Goal: Information Seeking & Learning: Learn about a topic

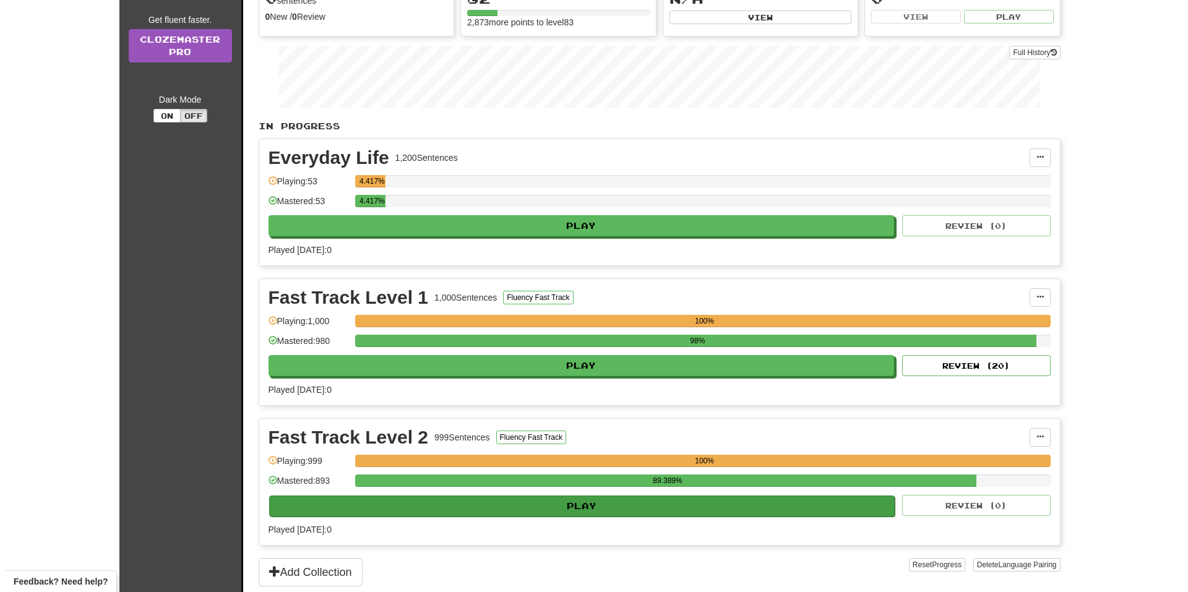
scroll to position [309, 0]
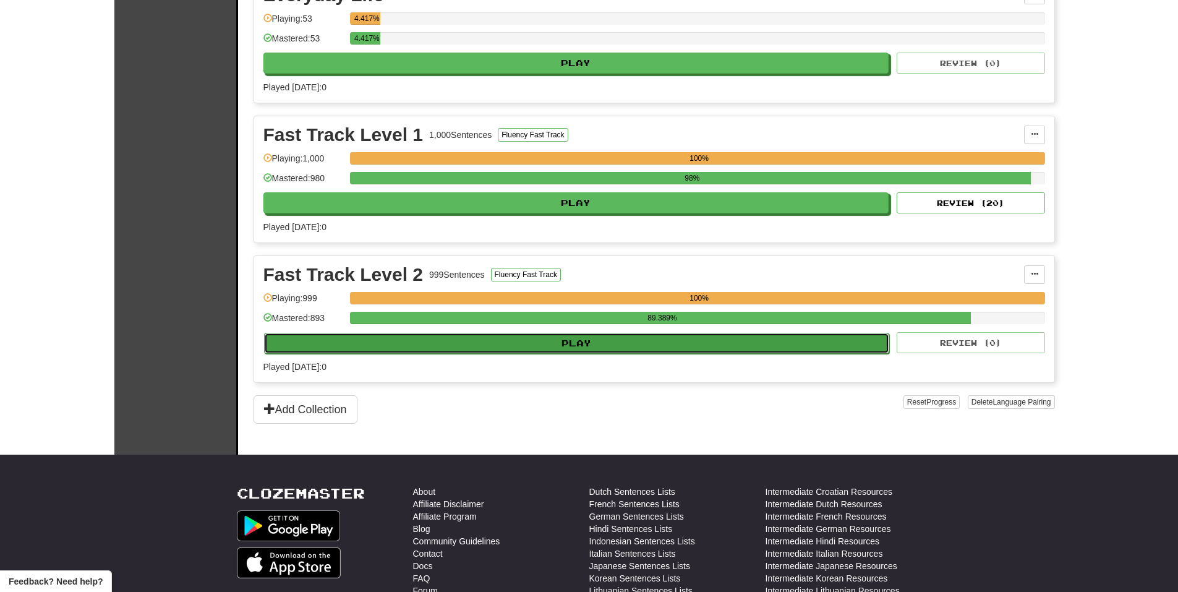
click at [705, 341] on button "Play" at bounding box center [577, 343] width 626 height 21
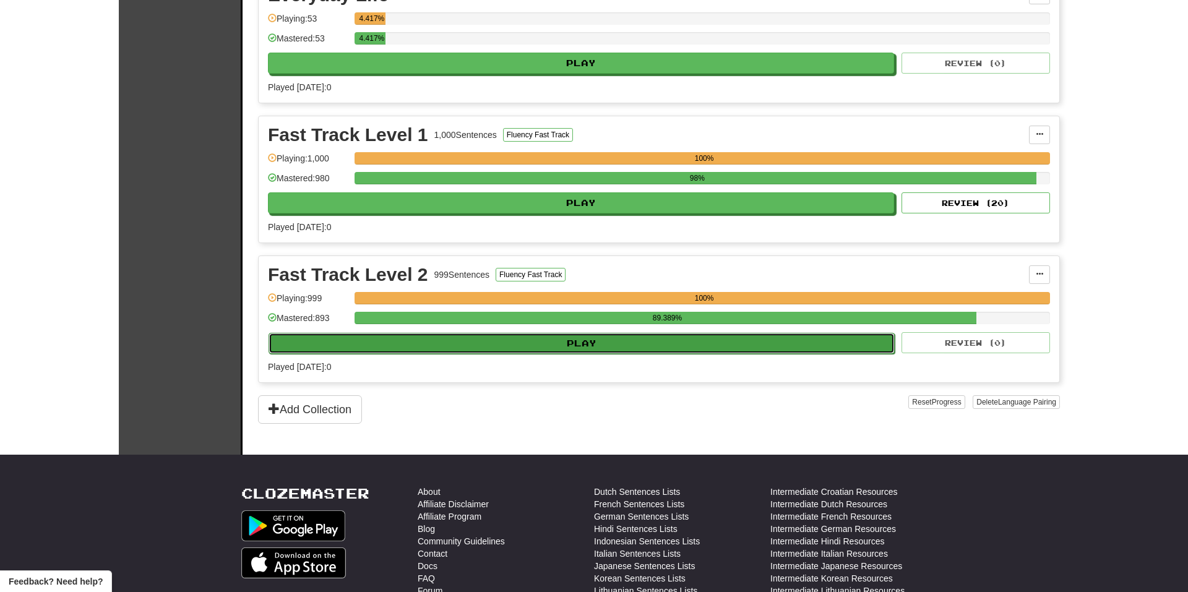
select select "**"
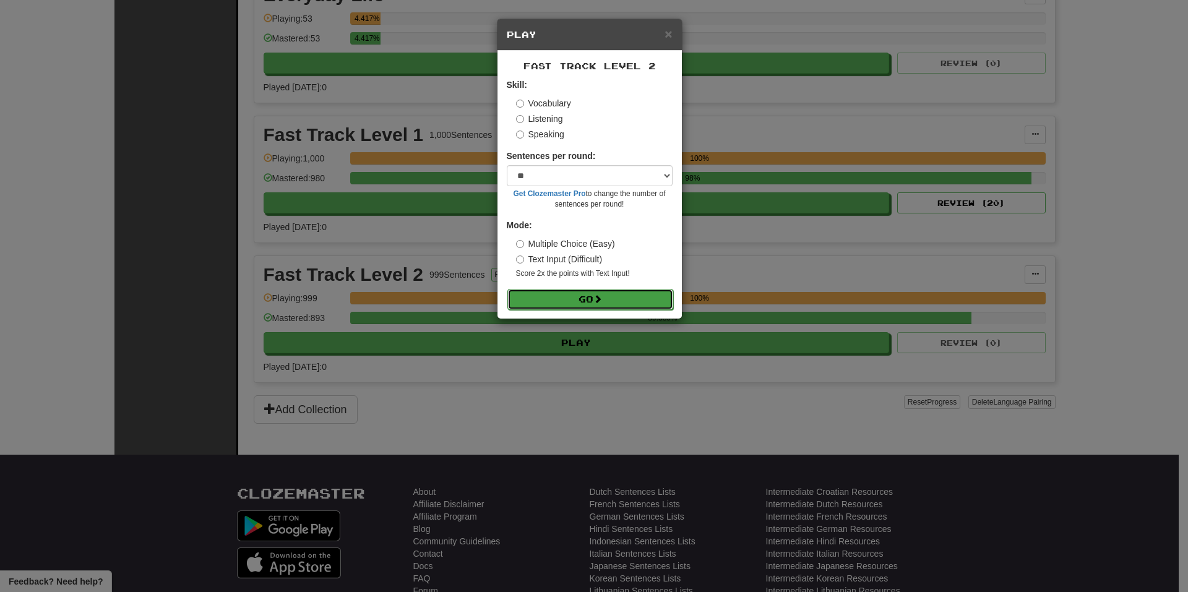
click at [615, 307] on button "Go" at bounding box center [590, 299] width 166 height 21
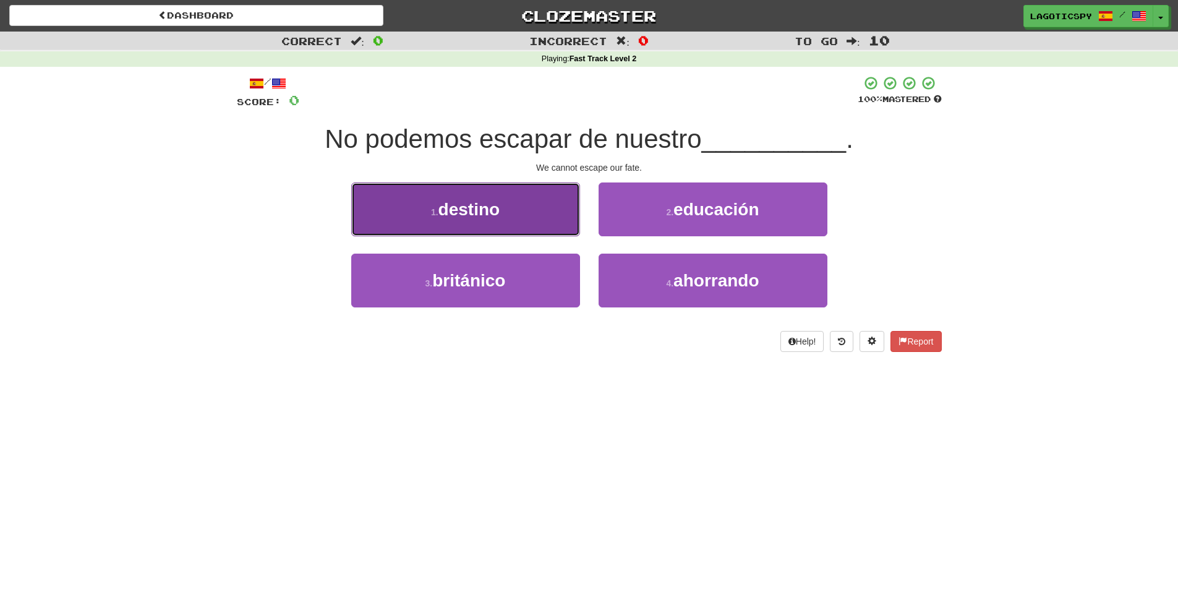
click at [534, 216] on button "1 . destino" at bounding box center [465, 209] width 229 height 54
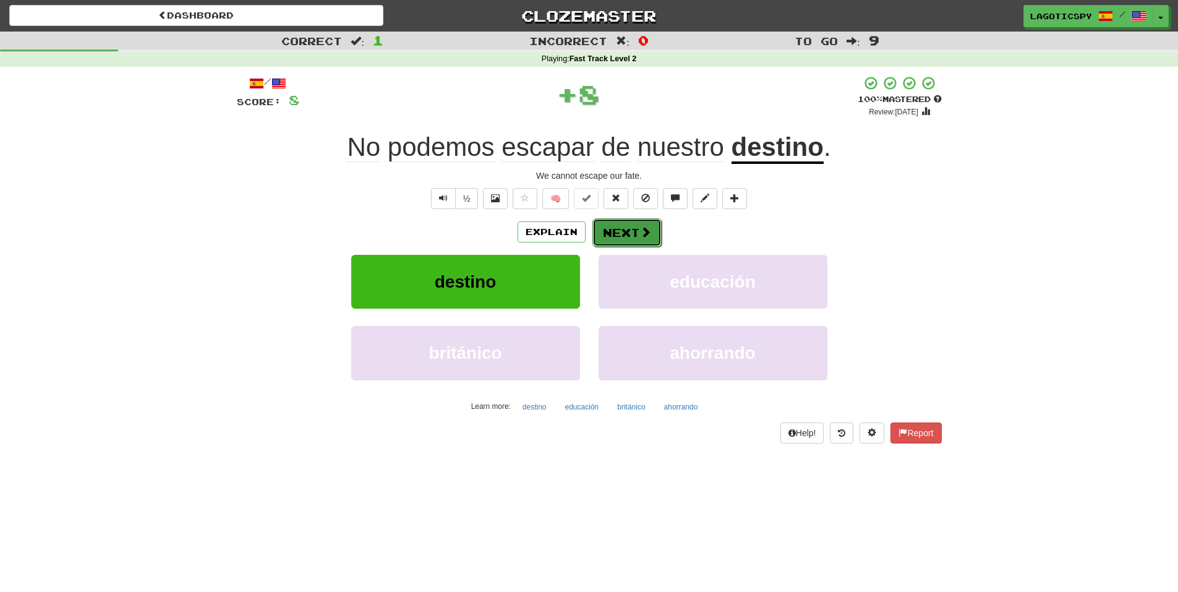
click at [640, 228] on span at bounding box center [645, 231] width 11 height 11
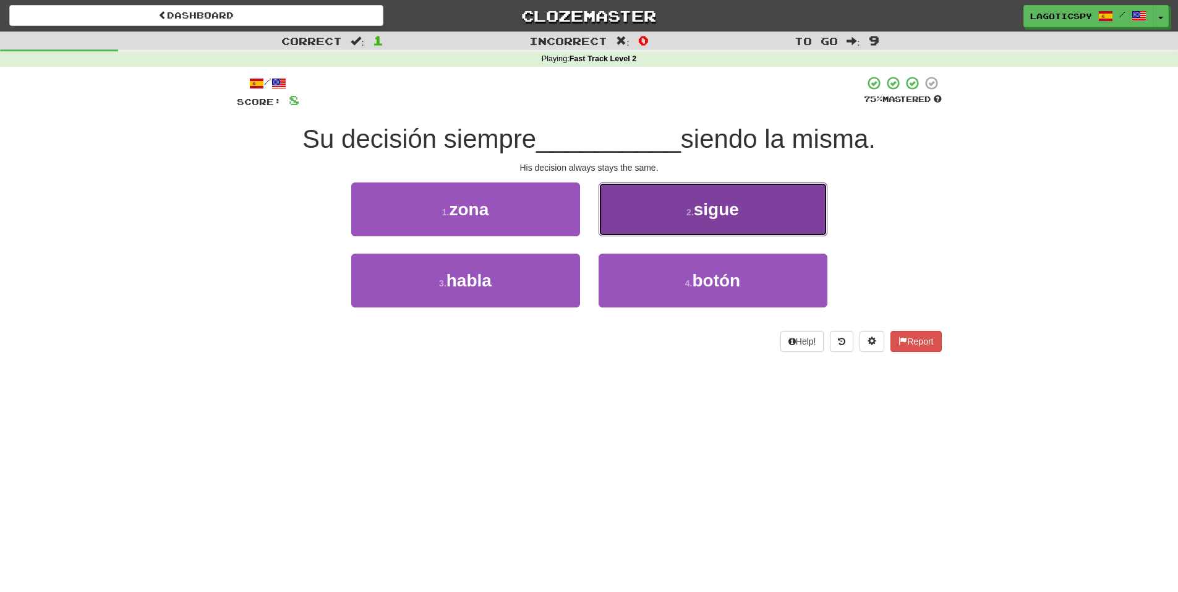
click at [651, 227] on button "2 . sigue" at bounding box center [713, 209] width 229 height 54
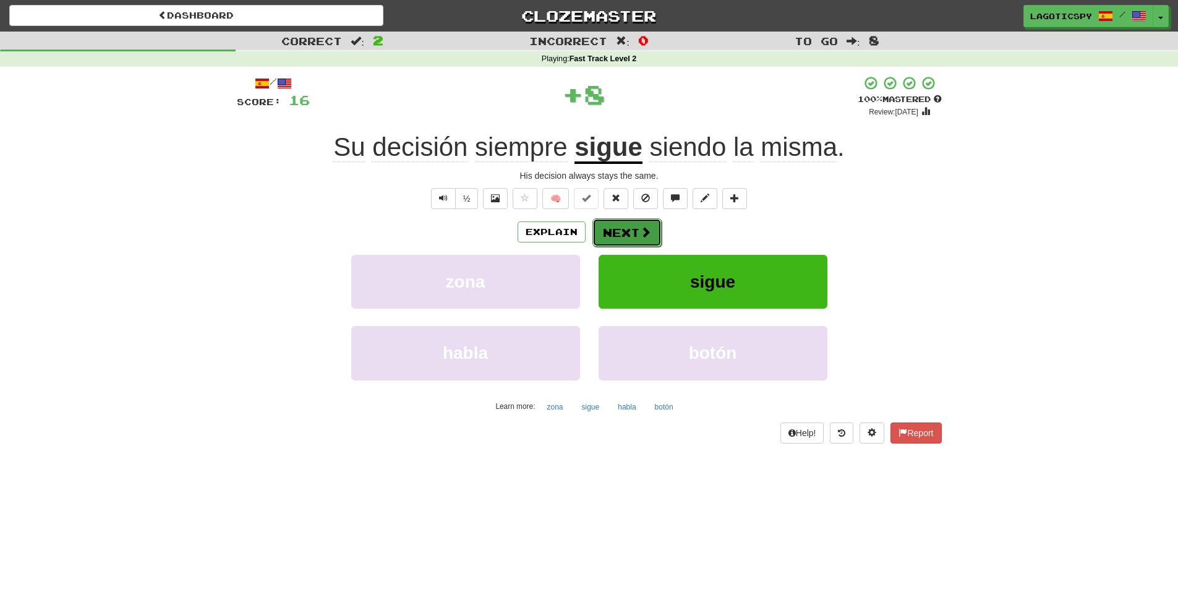
click at [634, 229] on button "Next" at bounding box center [627, 232] width 69 height 28
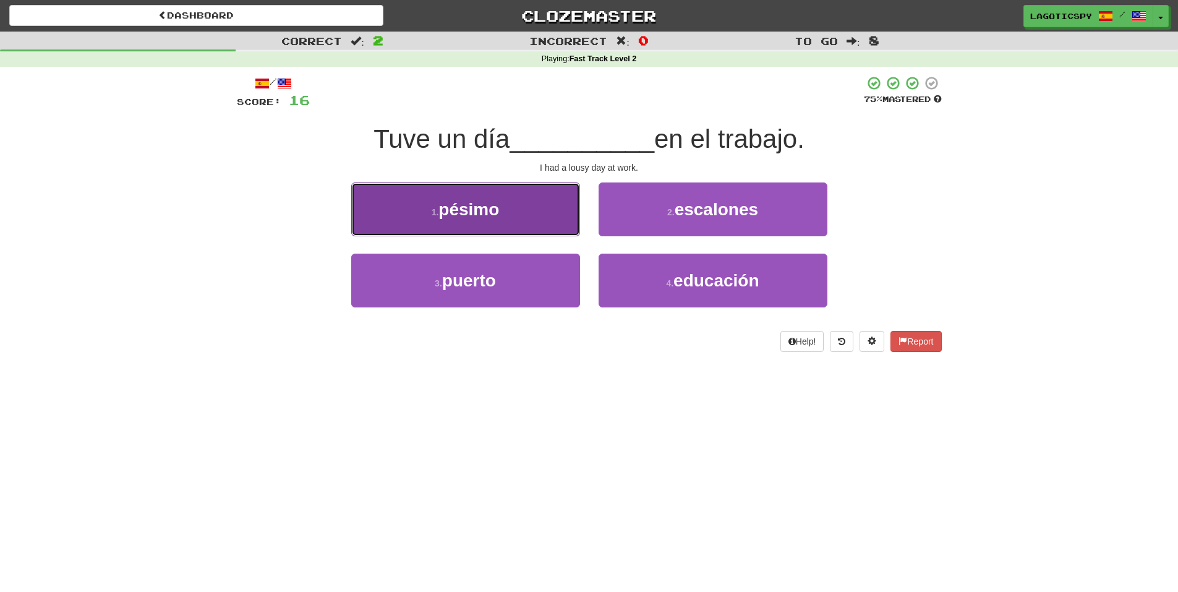
click at [531, 223] on button "1 . pésimo" at bounding box center [465, 209] width 229 height 54
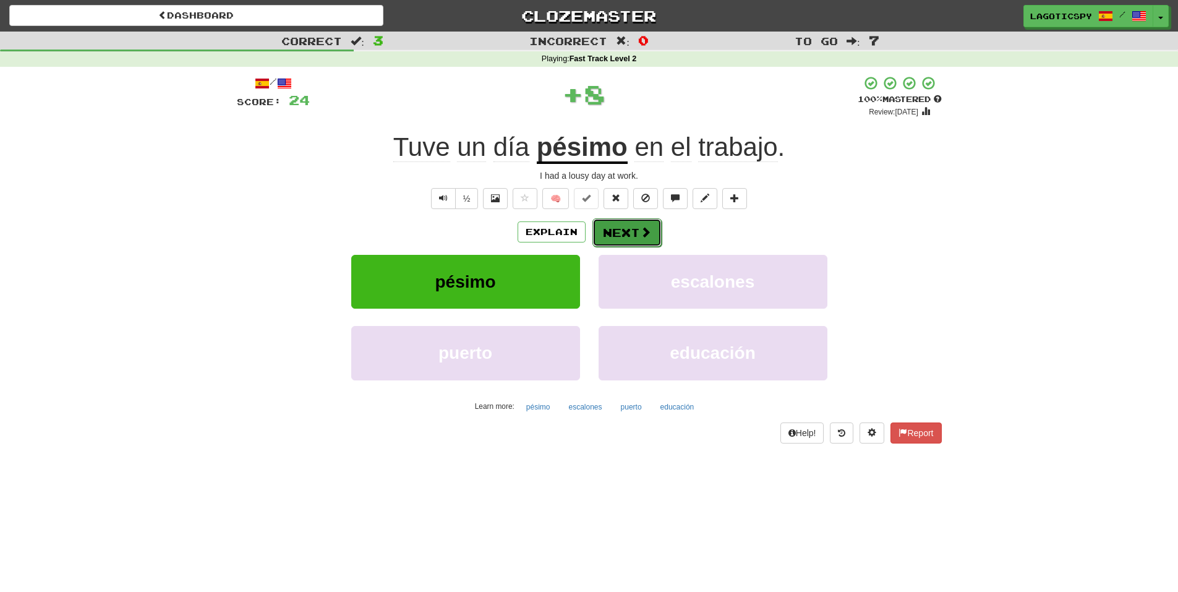
click at [643, 226] on span at bounding box center [645, 231] width 11 height 11
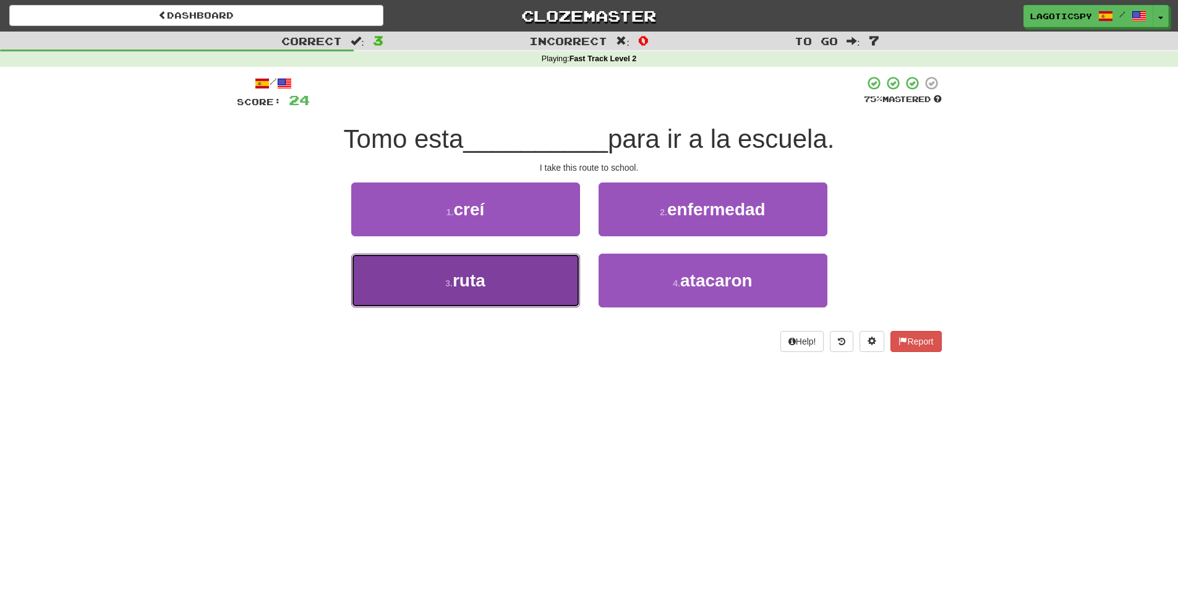
click at [516, 290] on button "3 . ruta" at bounding box center [465, 281] width 229 height 54
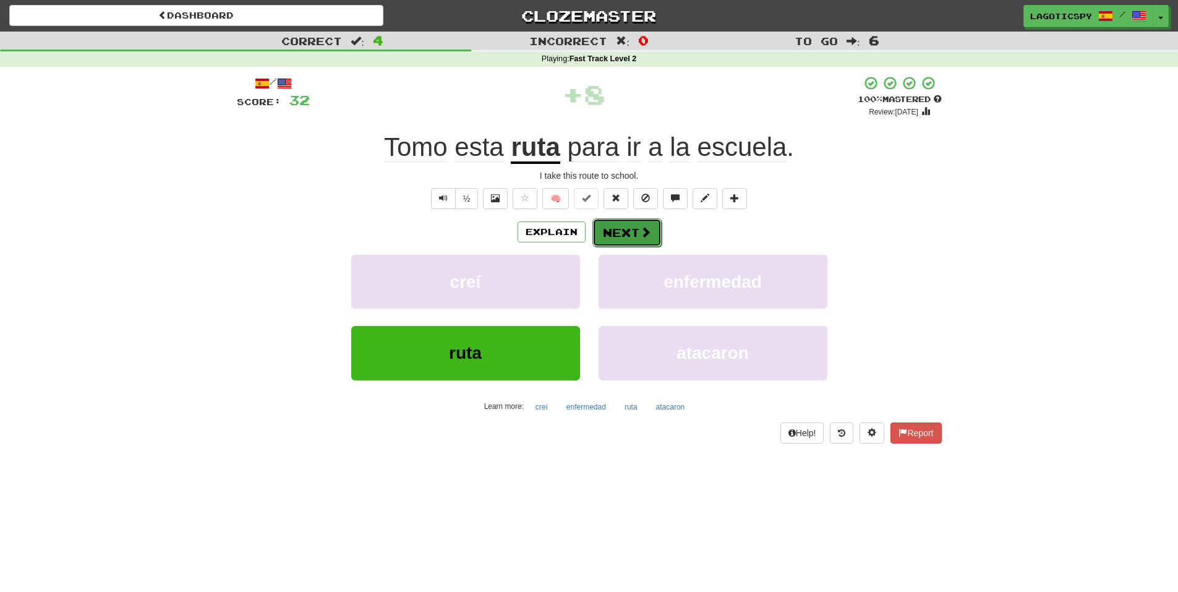
click at [600, 238] on button "Next" at bounding box center [627, 232] width 69 height 28
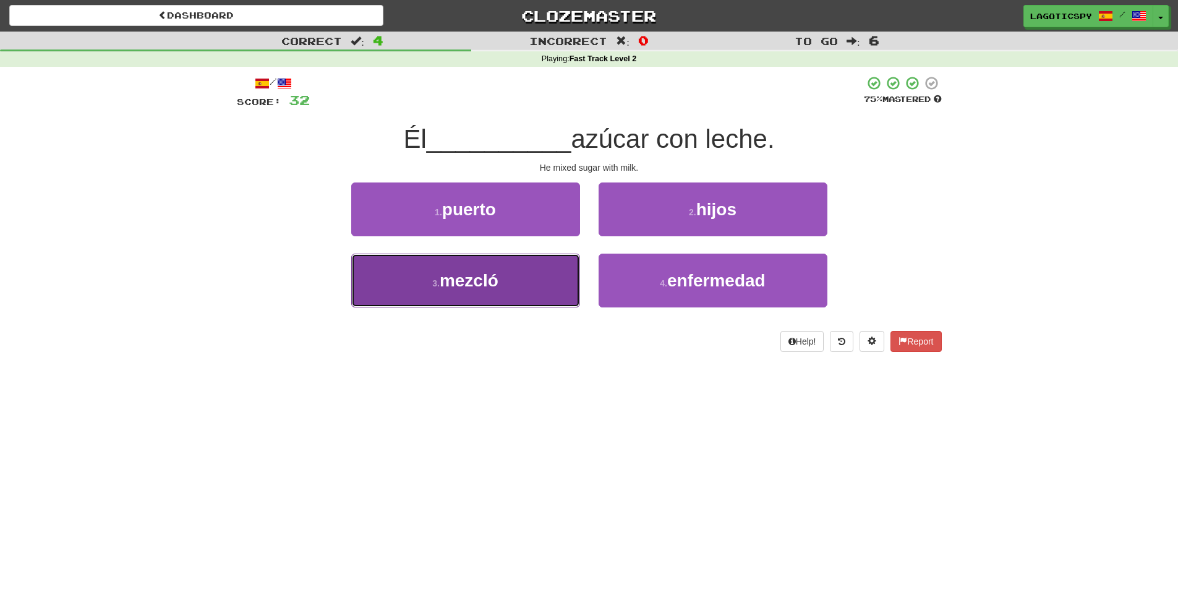
click at [473, 299] on button "3 . mezcló" at bounding box center [465, 281] width 229 height 54
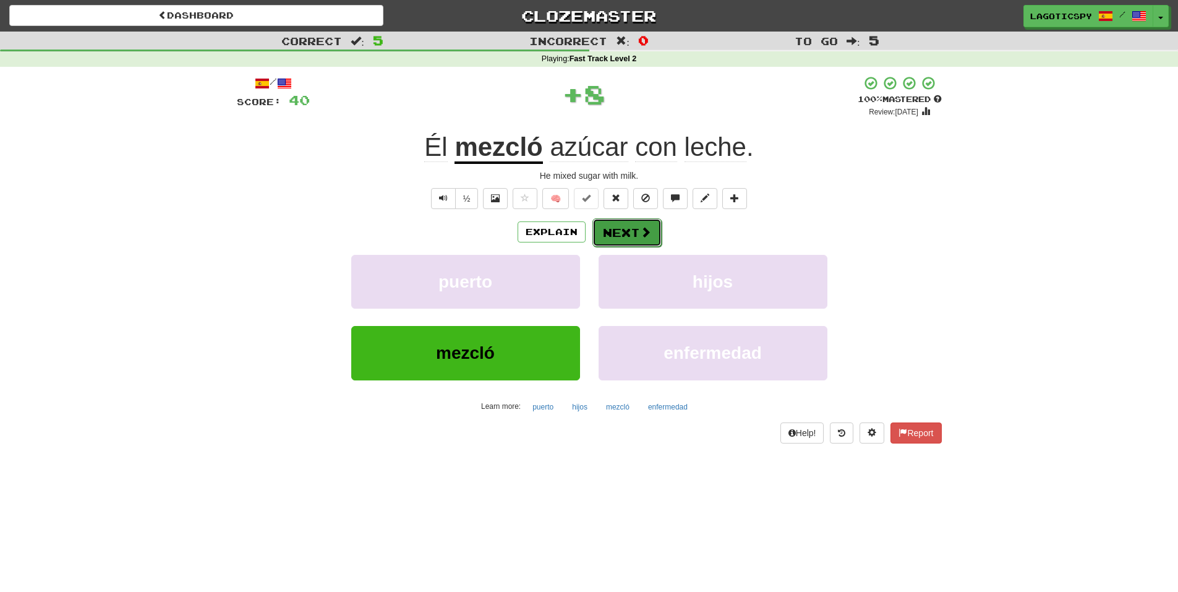
click at [640, 230] on span at bounding box center [645, 231] width 11 height 11
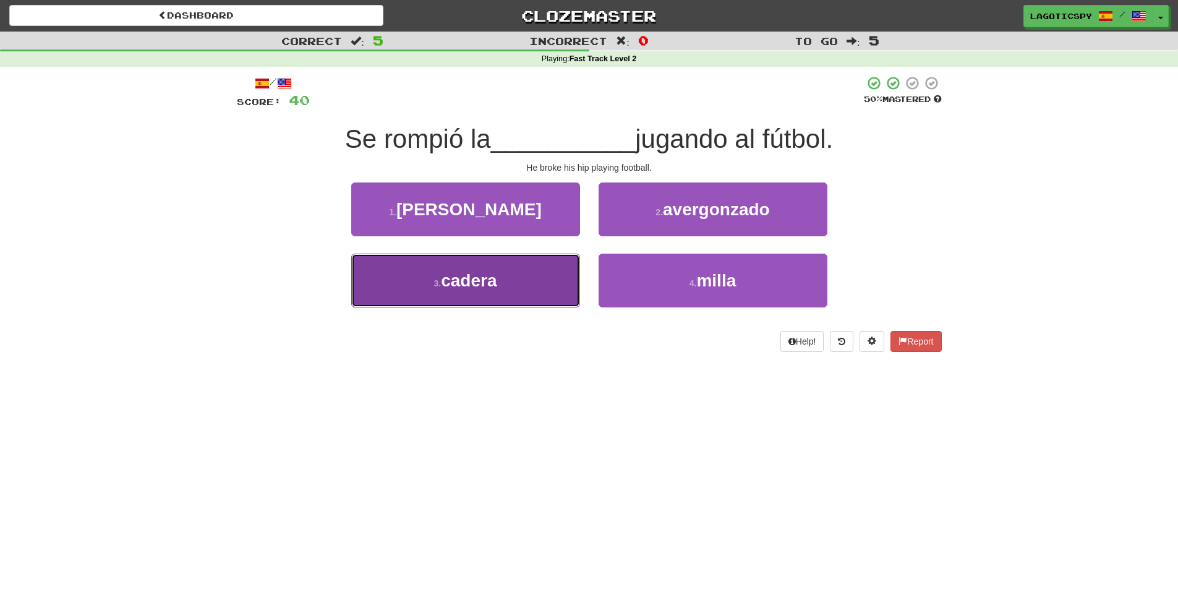
click at [499, 299] on button "3 . [GEOGRAPHIC_DATA]" at bounding box center [465, 281] width 229 height 54
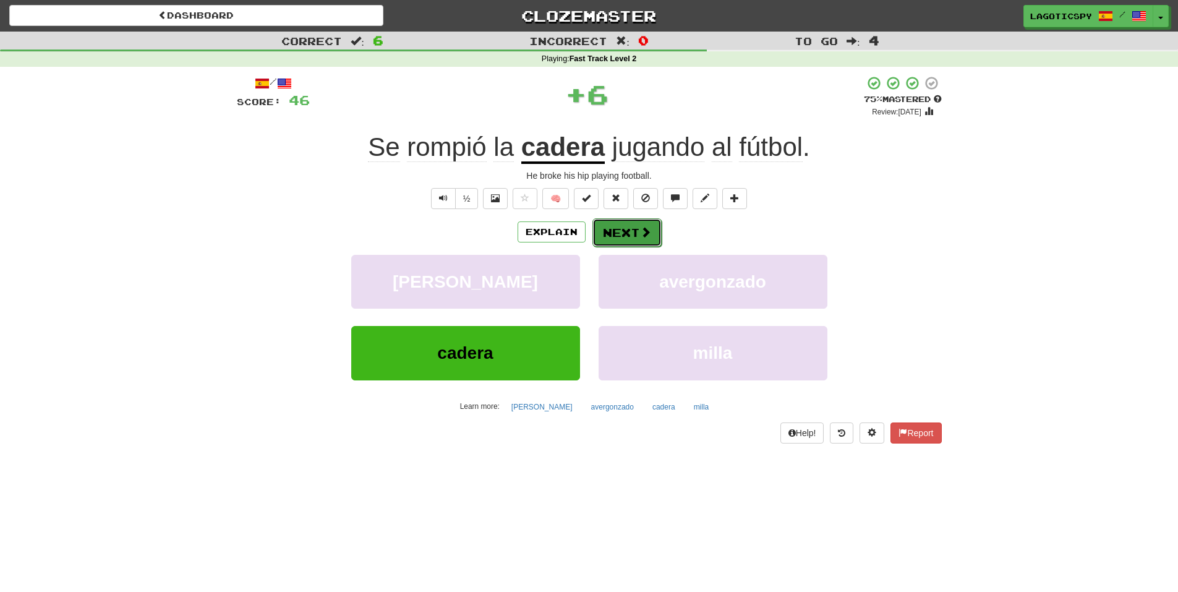
click at [625, 232] on button "Next" at bounding box center [627, 232] width 69 height 28
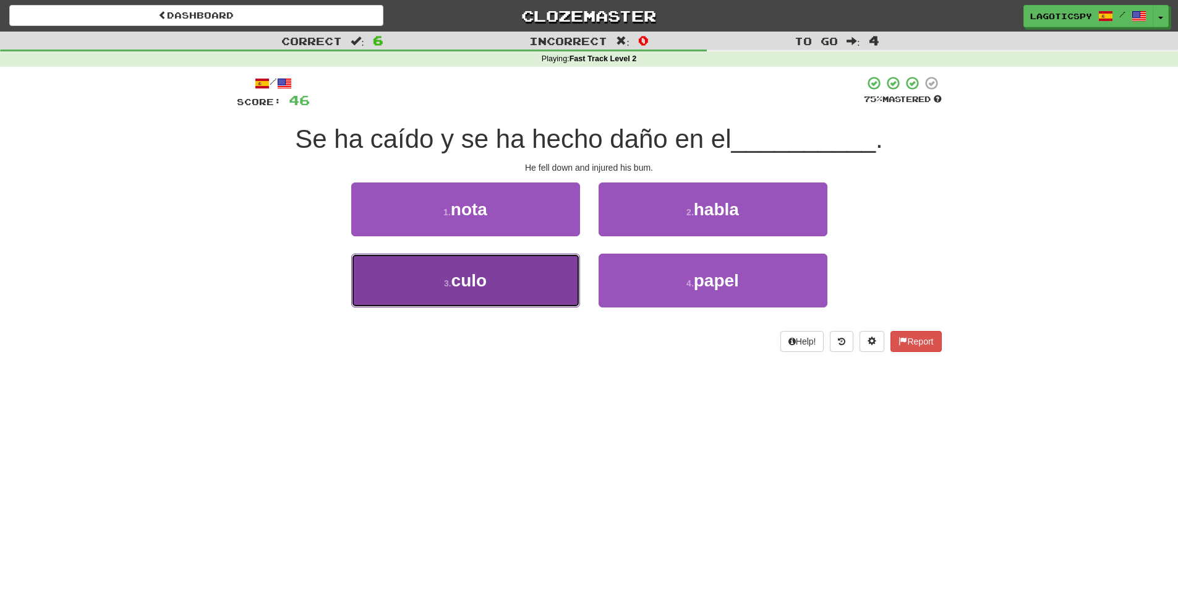
click at [511, 286] on button "3 . culo" at bounding box center [465, 281] width 229 height 54
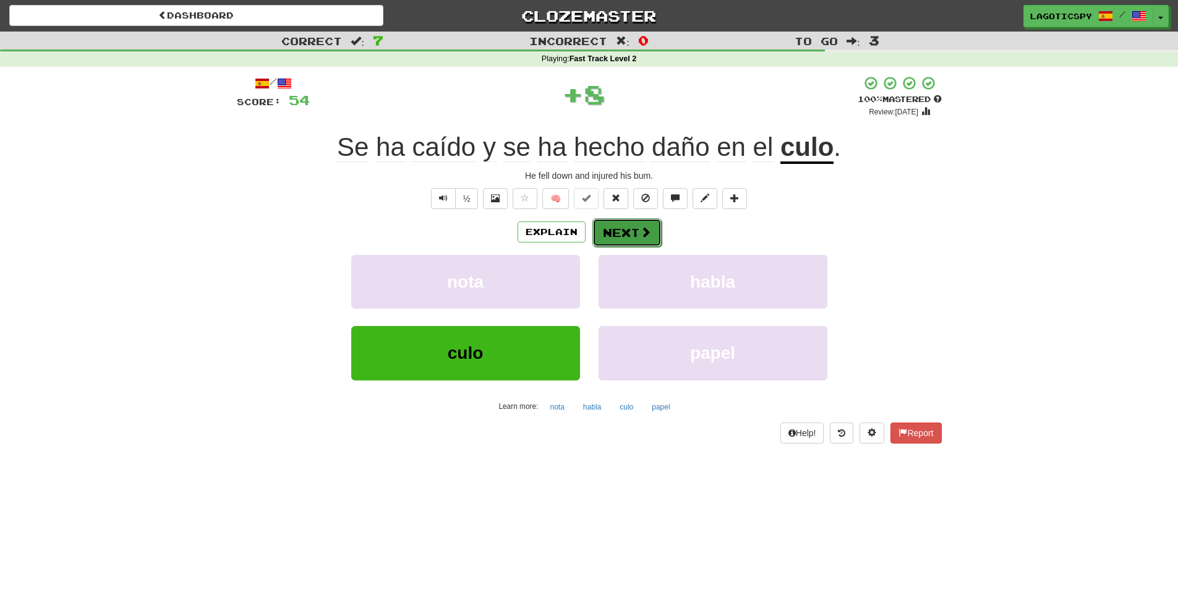
click at [617, 231] on button "Next" at bounding box center [627, 232] width 69 height 28
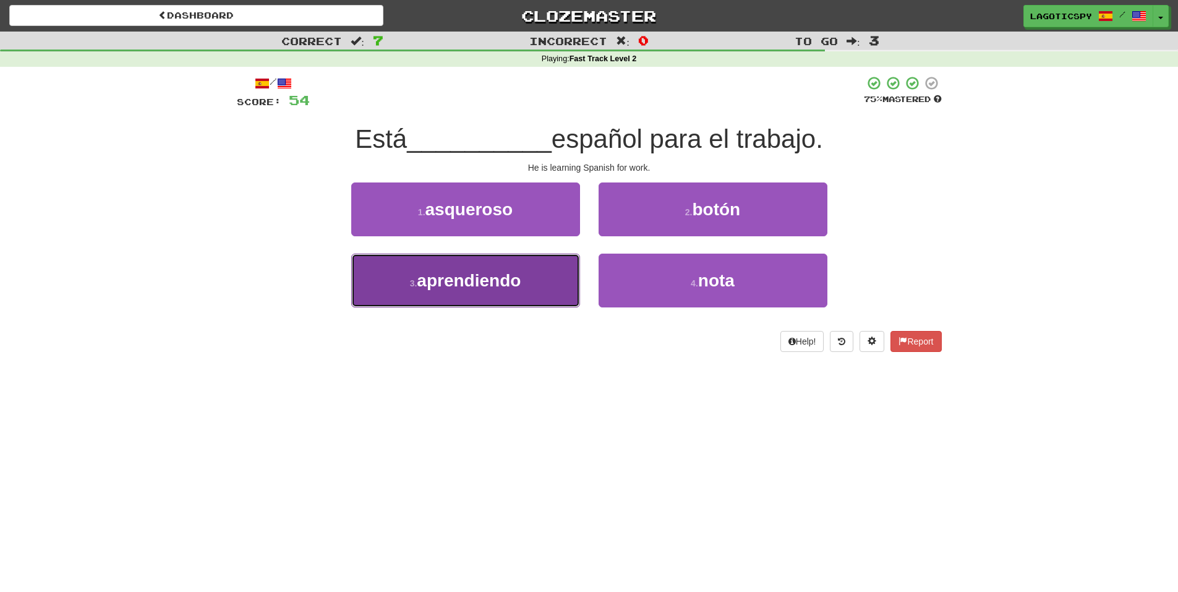
click at [556, 297] on button "3 . aprendiendo" at bounding box center [465, 281] width 229 height 54
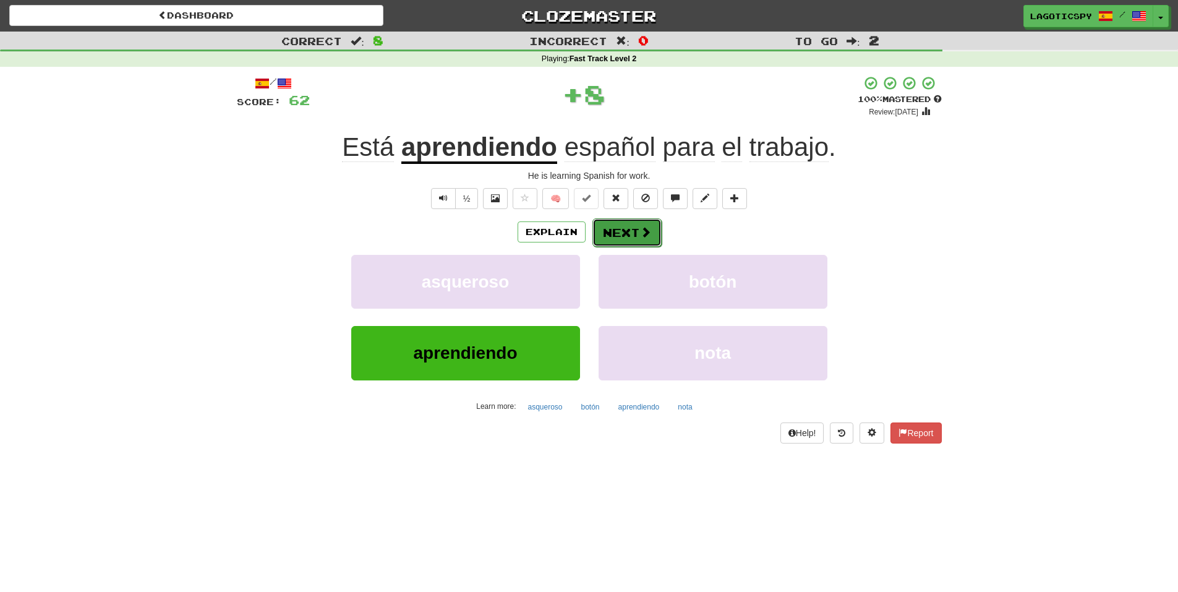
click at [626, 233] on button "Next" at bounding box center [627, 232] width 69 height 28
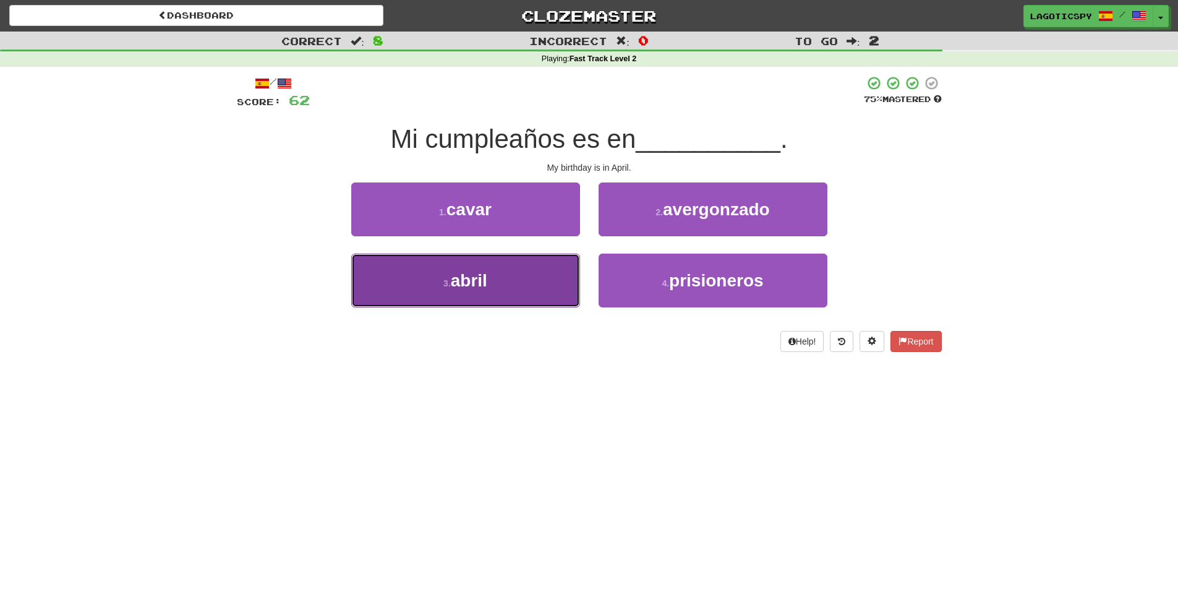
click at [521, 270] on button "3 . abril" at bounding box center [465, 281] width 229 height 54
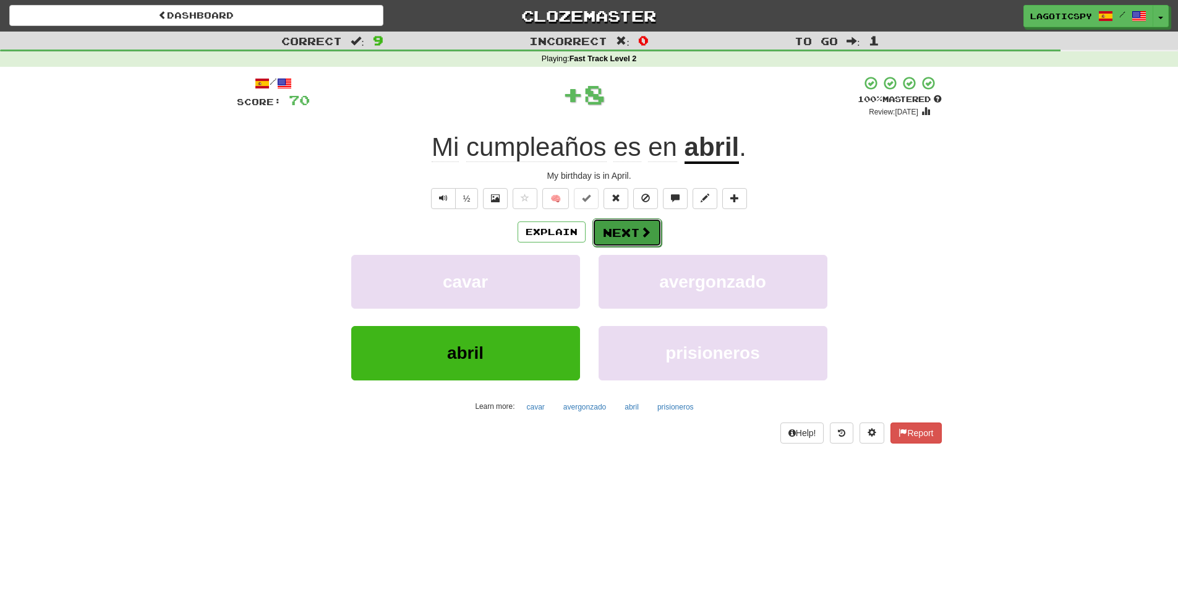
click at [624, 223] on button "Next" at bounding box center [627, 232] width 69 height 28
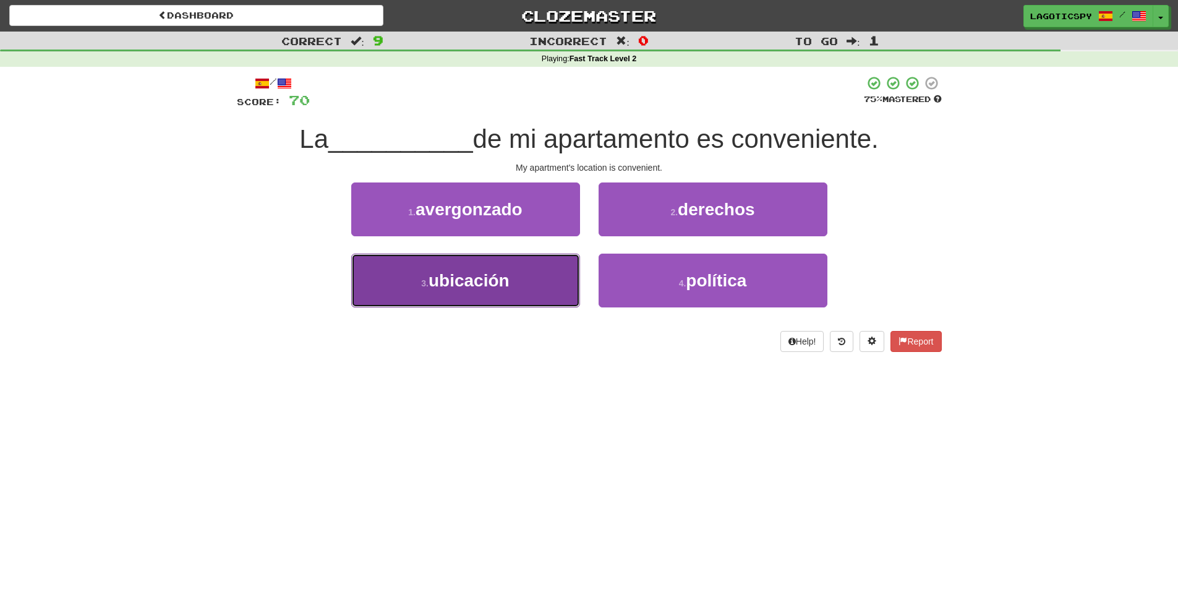
click at [550, 261] on button "3 . ubicación" at bounding box center [465, 281] width 229 height 54
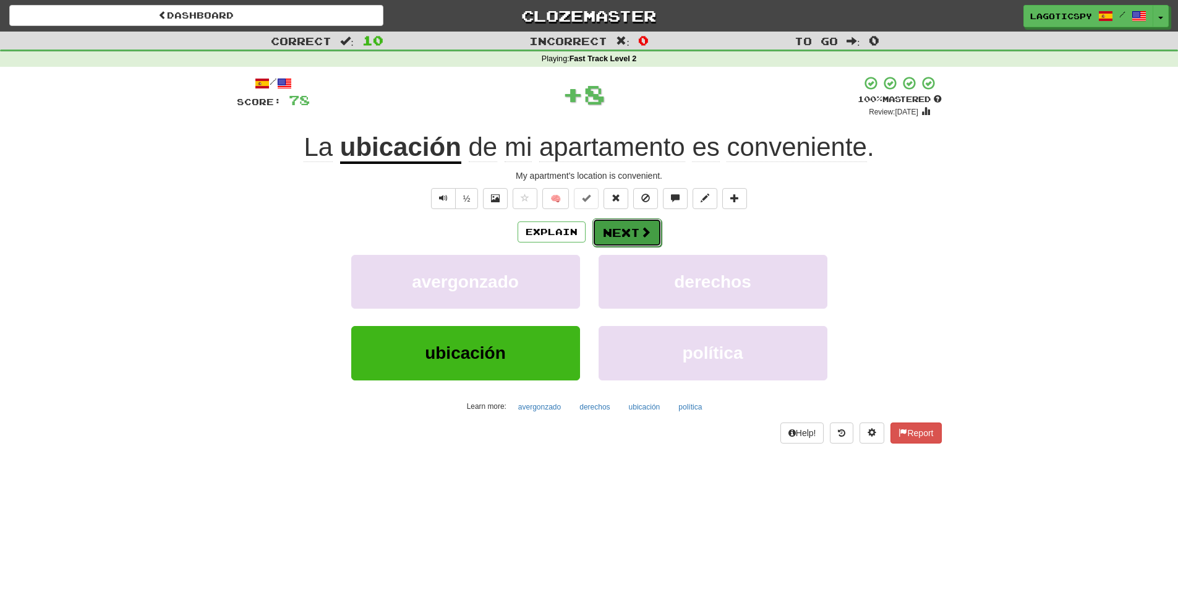
click at [636, 234] on button "Next" at bounding box center [627, 232] width 69 height 28
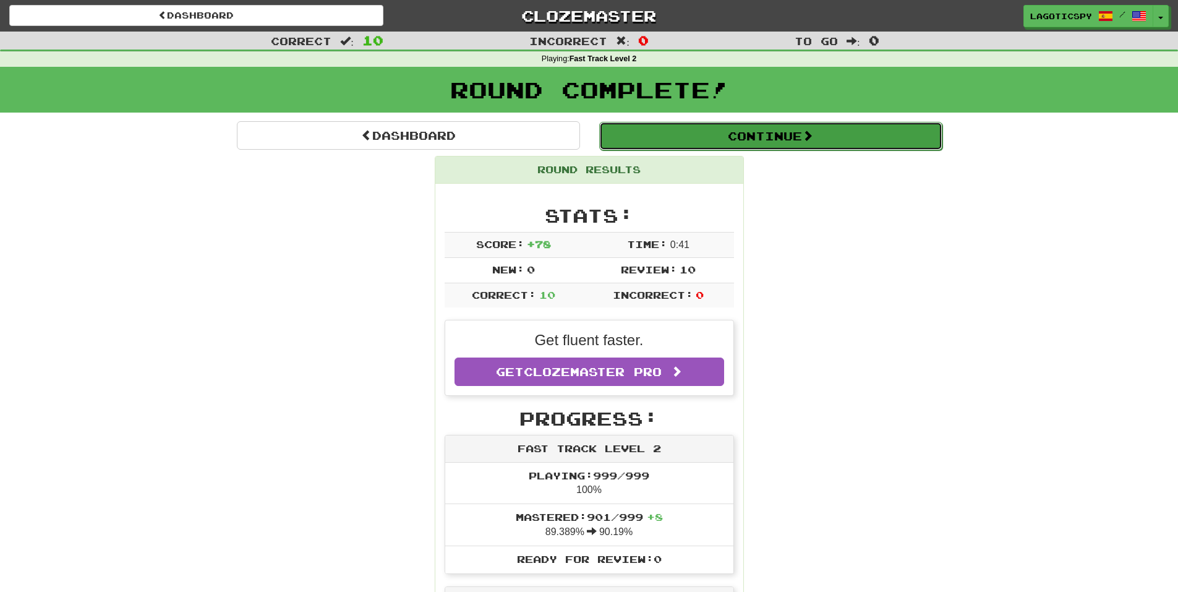
click at [708, 130] on button "Continue" at bounding box center [770, 136] width 343 height 28
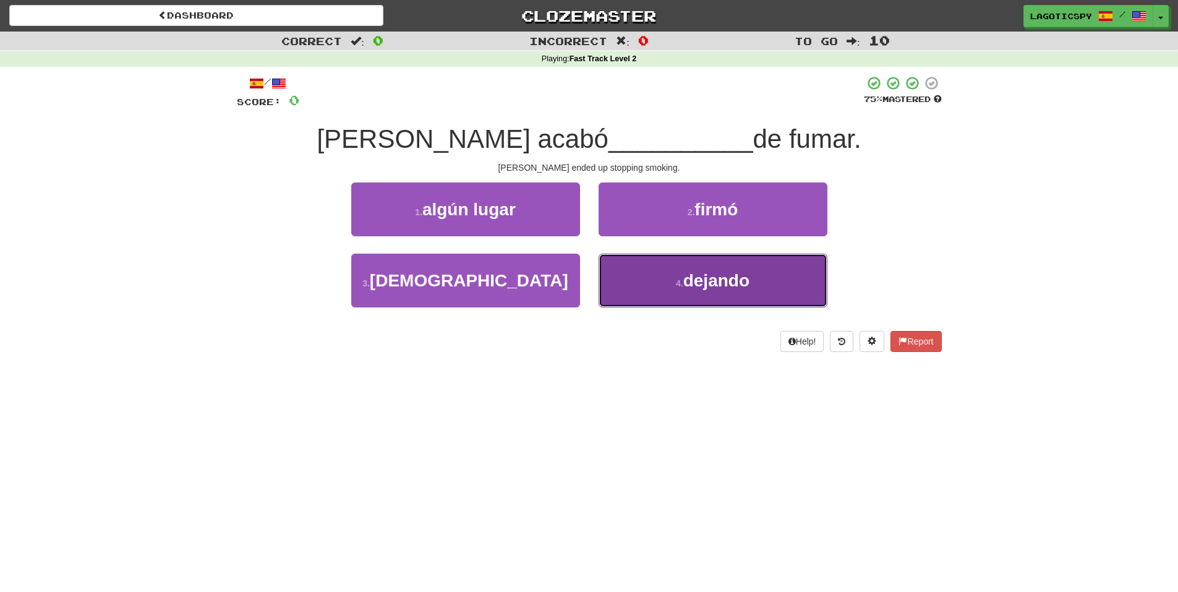
click at [701, 285] on span "dejando" at bounding box center [717, 280] width 66 height 19
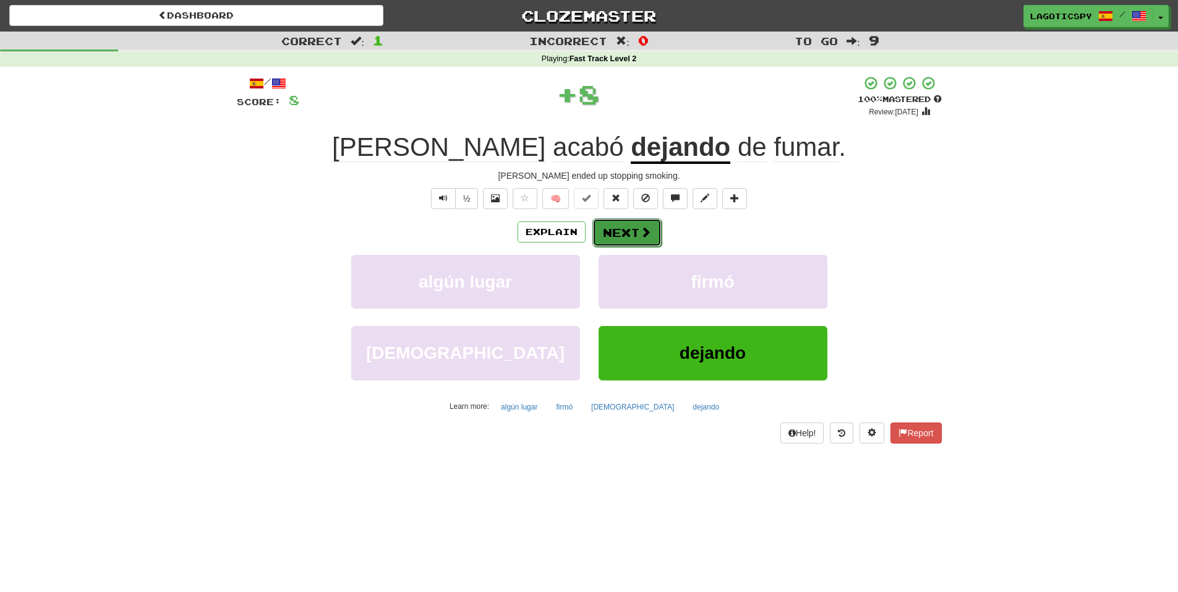
click at [632, 233] on button "Next" at bounding box center [627, 232] width 69 height 28
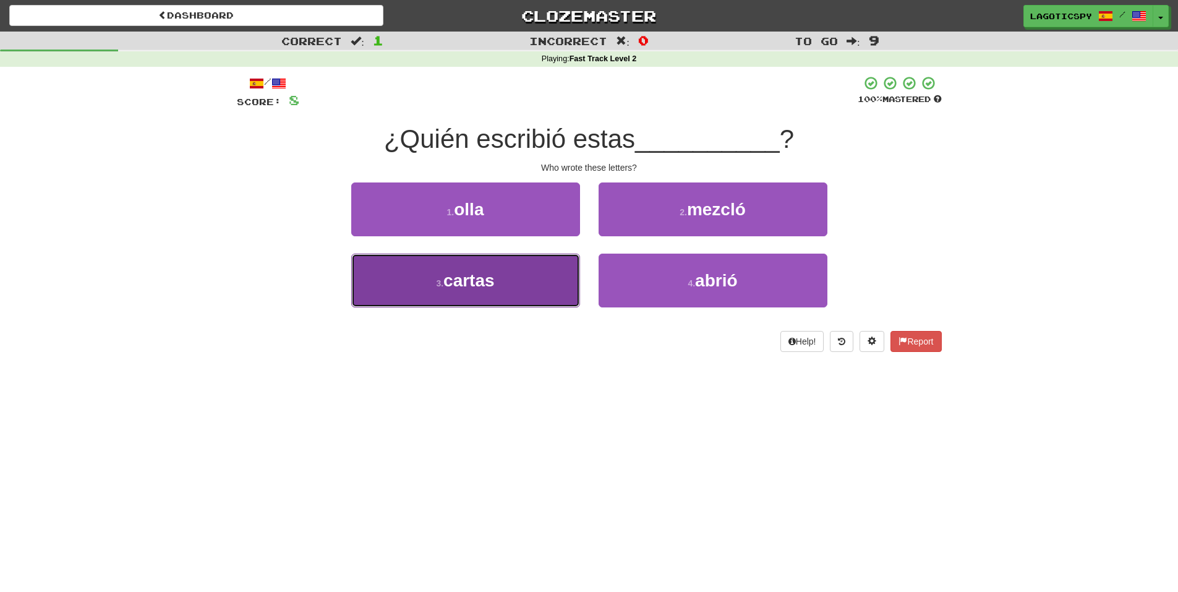
click at [485, 288] on span "cartas" at bounding box center [469, 280] width 51 height 19
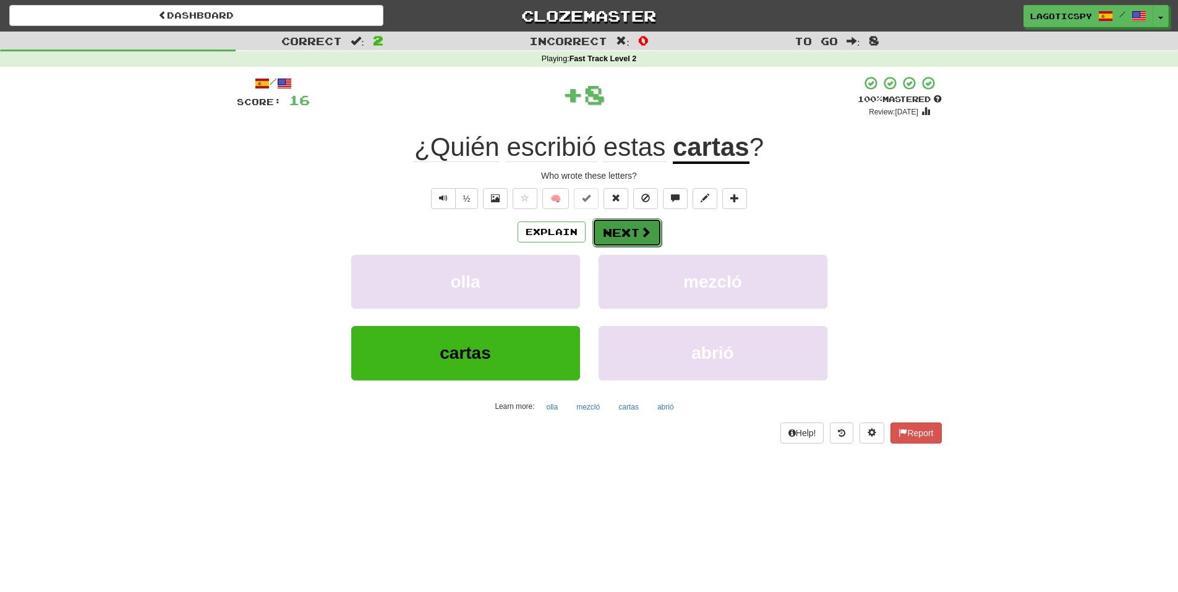
click at [624, 230] on button "Next" at bounding box center [627, 232] width 69 height 28
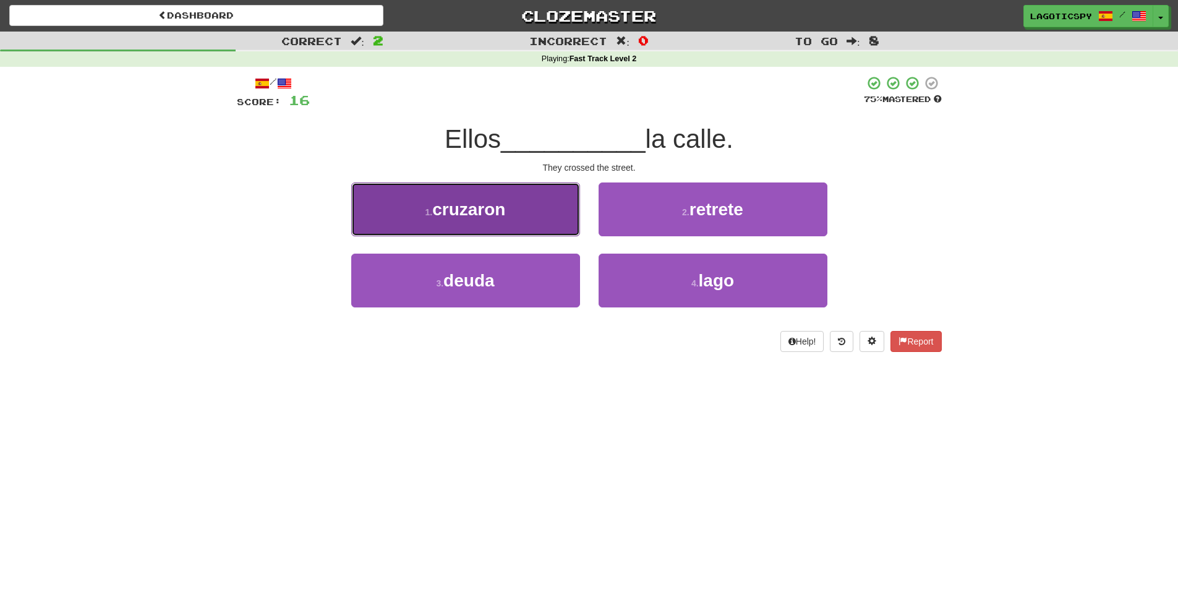
click at [472, 209] on span "cruzaron" at bounding box center [468, 209] width 73 height 19
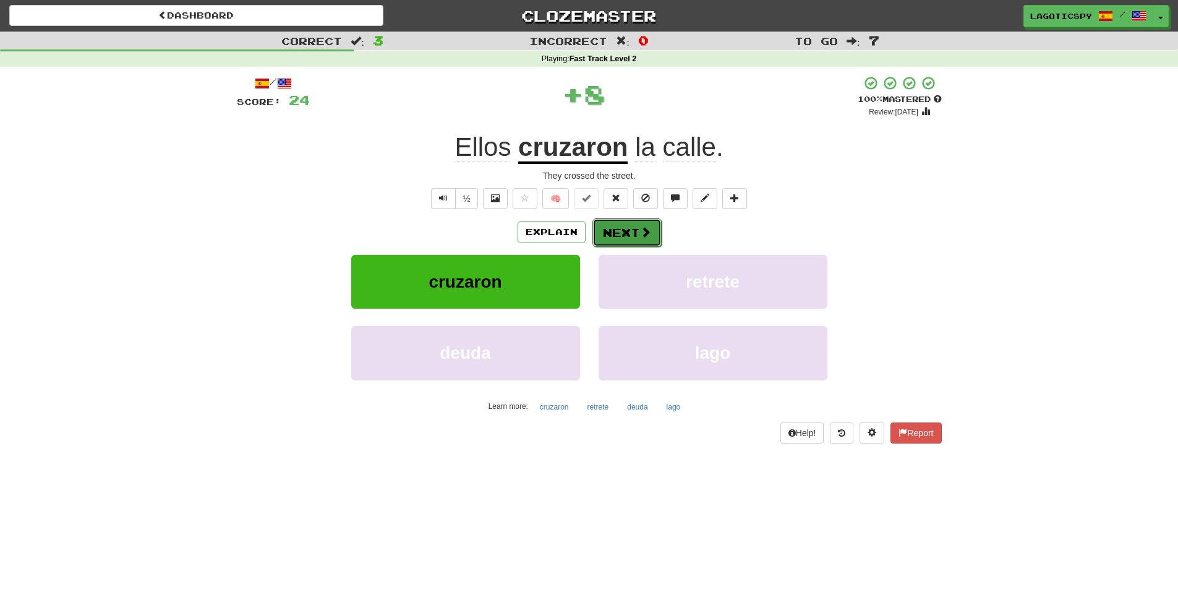
click at [603, 227] on button "Next" at bounding box center [627, 232] width 69 height 28
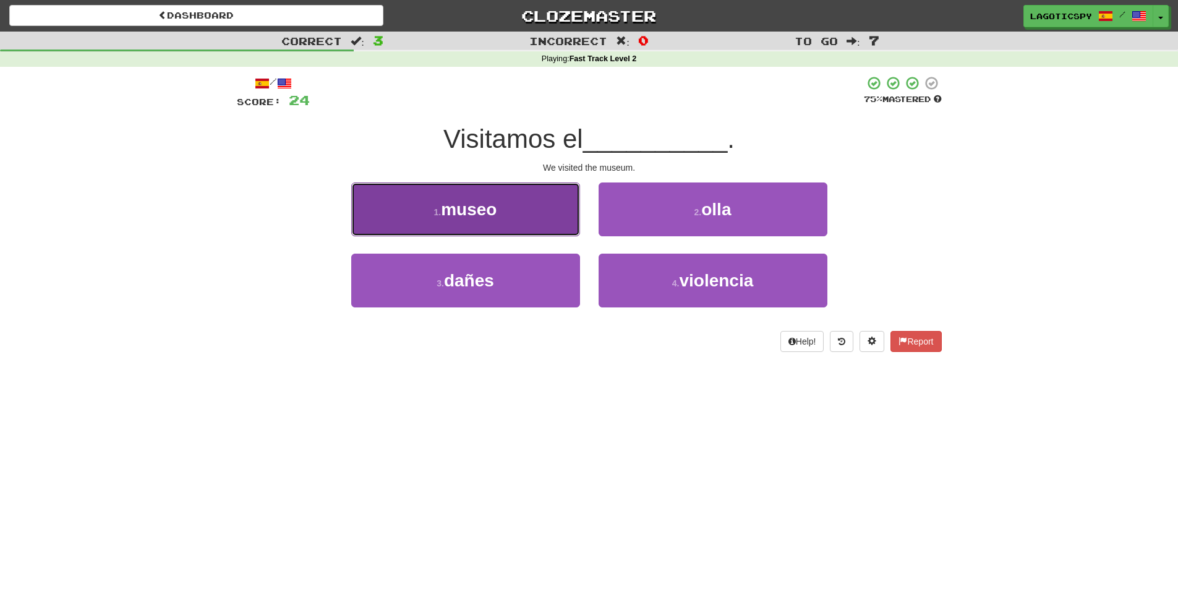
click at [514, 223] on button "1 . museo" at bounding box center [465, 209] width 229 height 54
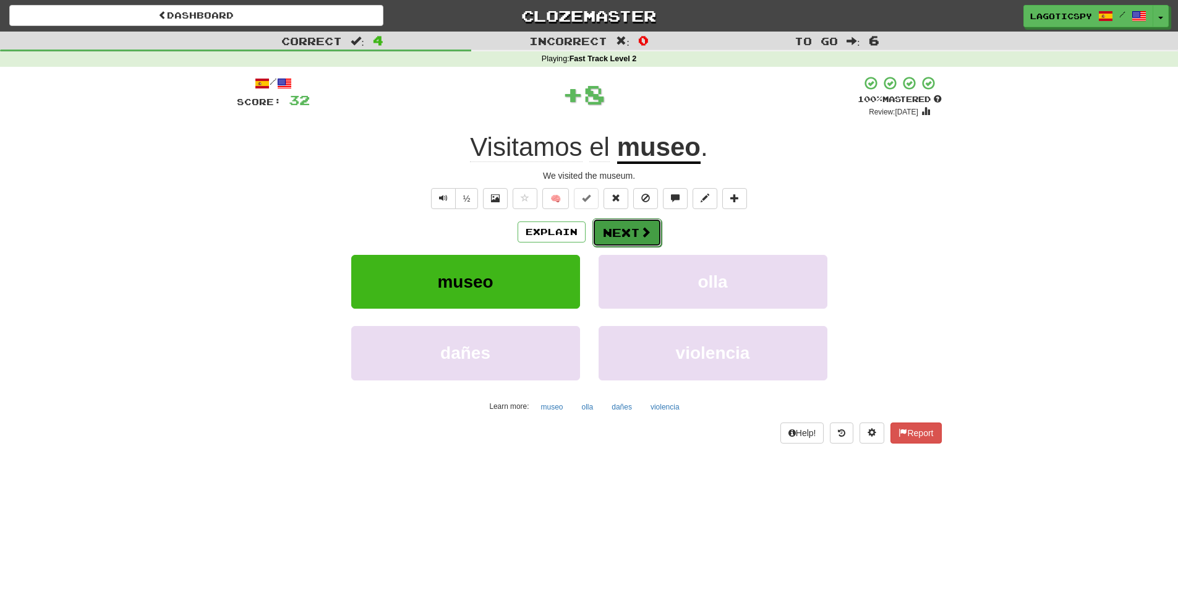
click at [629, 242] on button "Next" at bounding box center [627, 232] width 69 height 28
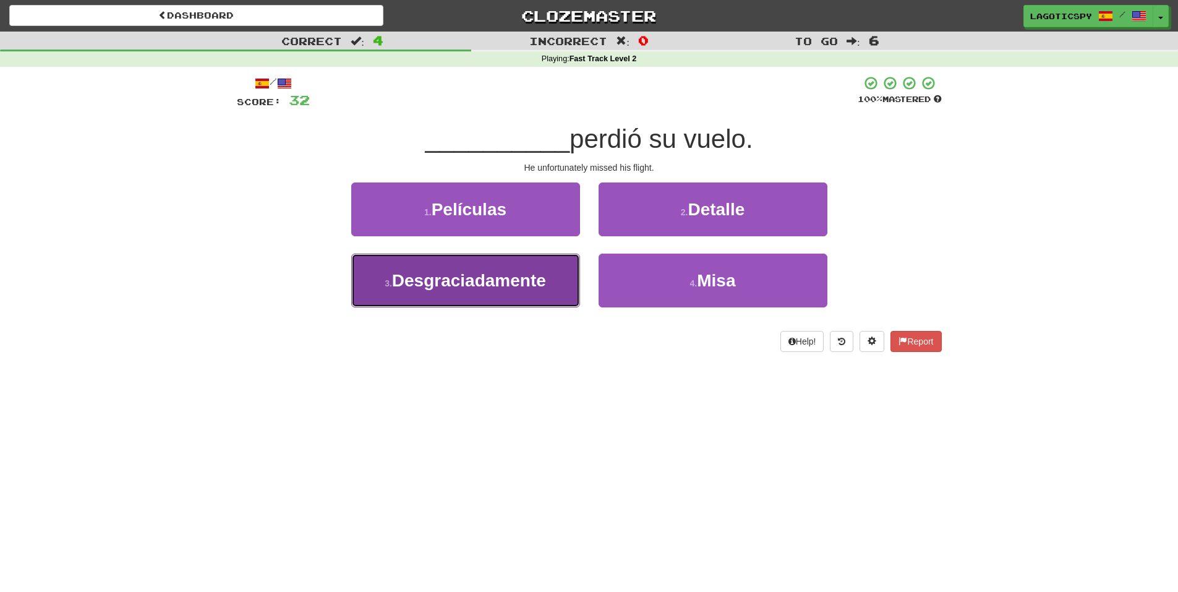
click at [544, 283] on span "Desgraciadamente" at bounding box center [469, 280] width 154 height 19
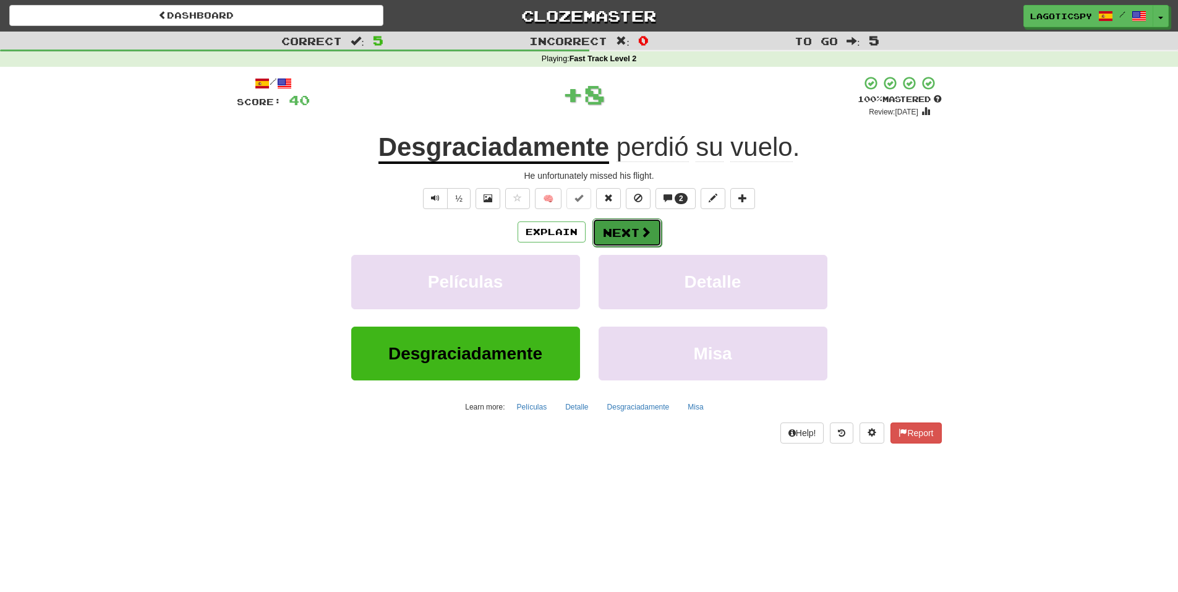
click at [635, 228] on button "Next" at bounding box center [627, 232] width 69 height 28
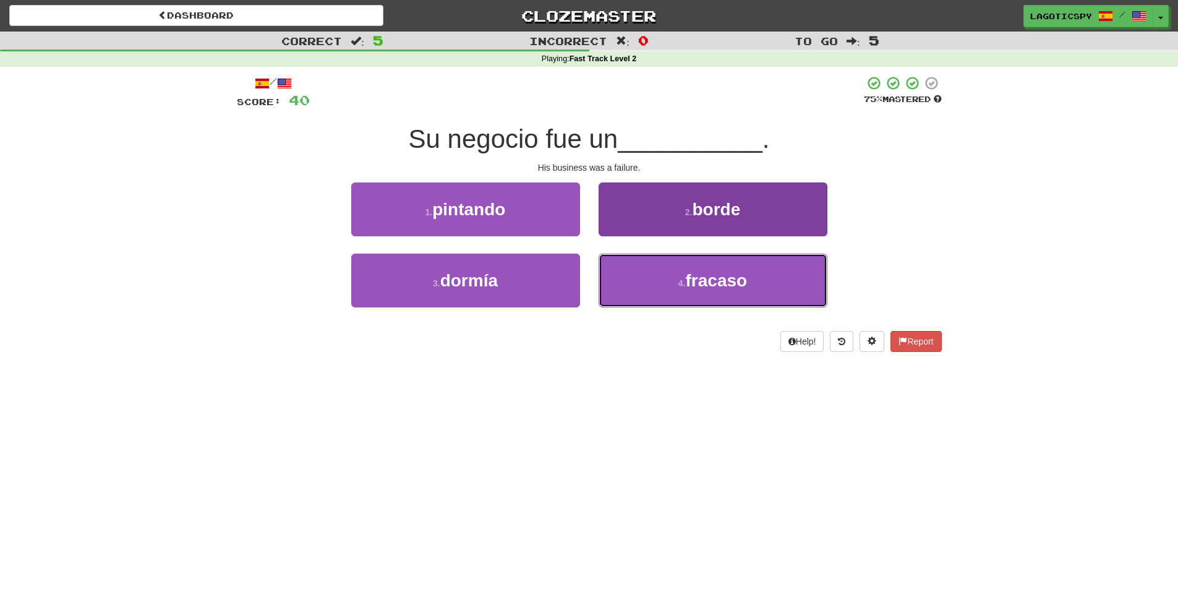
click at [686, 272] on button "4 . fracaso" at bounding box center [713, 281] width 229 height 54
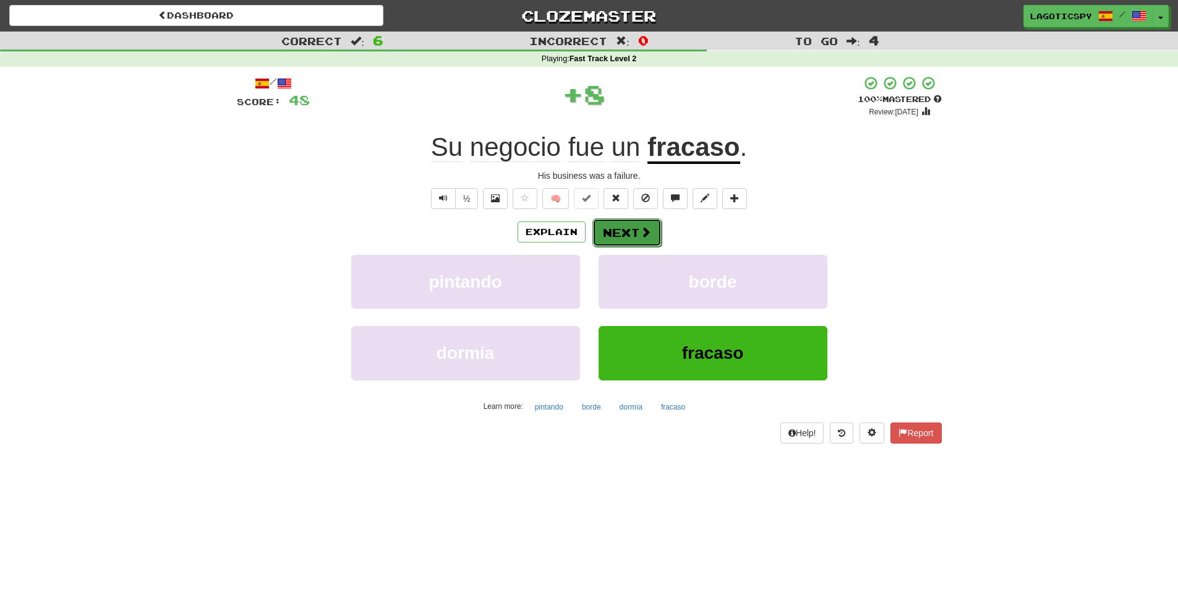
click at [626, 242] on button "Next" at bounding box center [627, 232] width 69 height 28
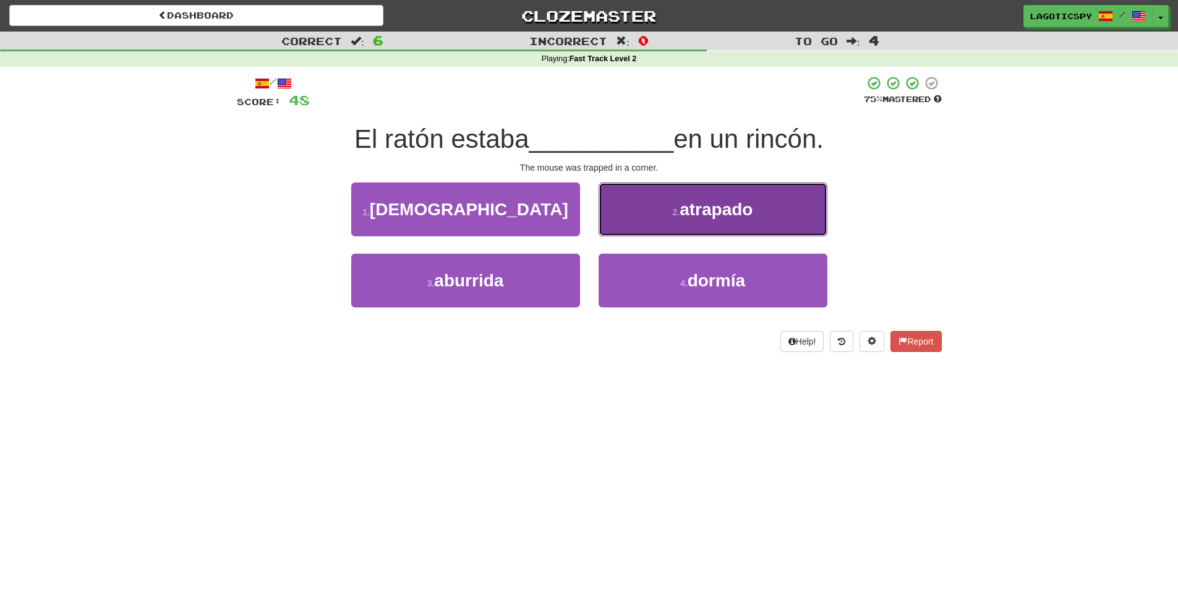
click at [639, 221] on button "2 . atrapado" at bounding box center [713, 209] width 229 height 54
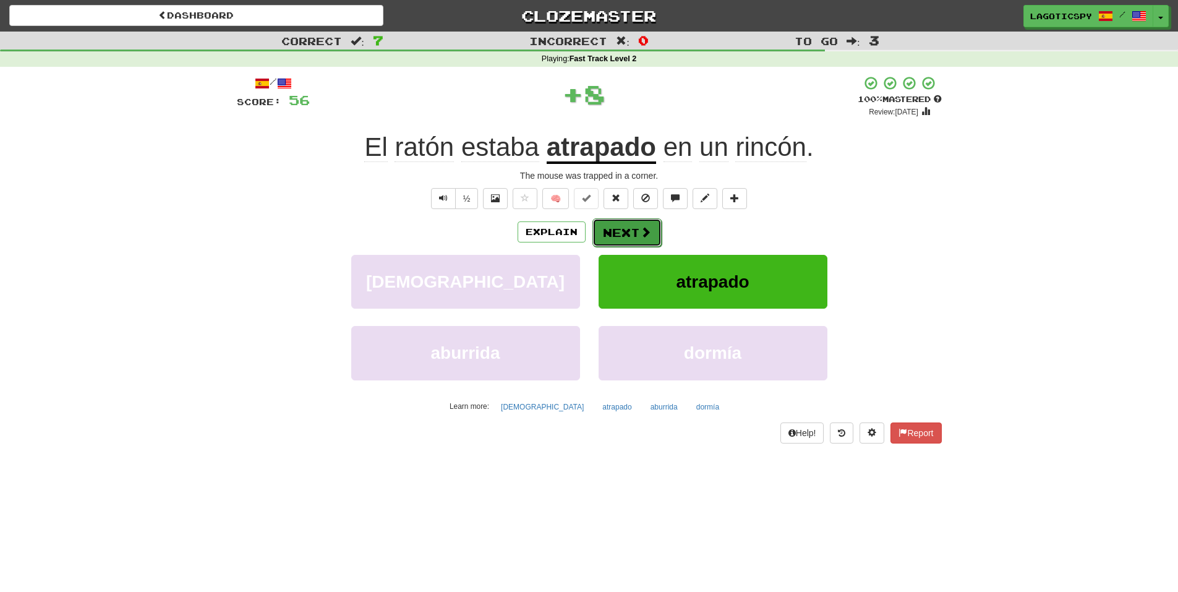
click at [629, 223] on button "Next" at bounding box center [627, 232] width 69 height 28
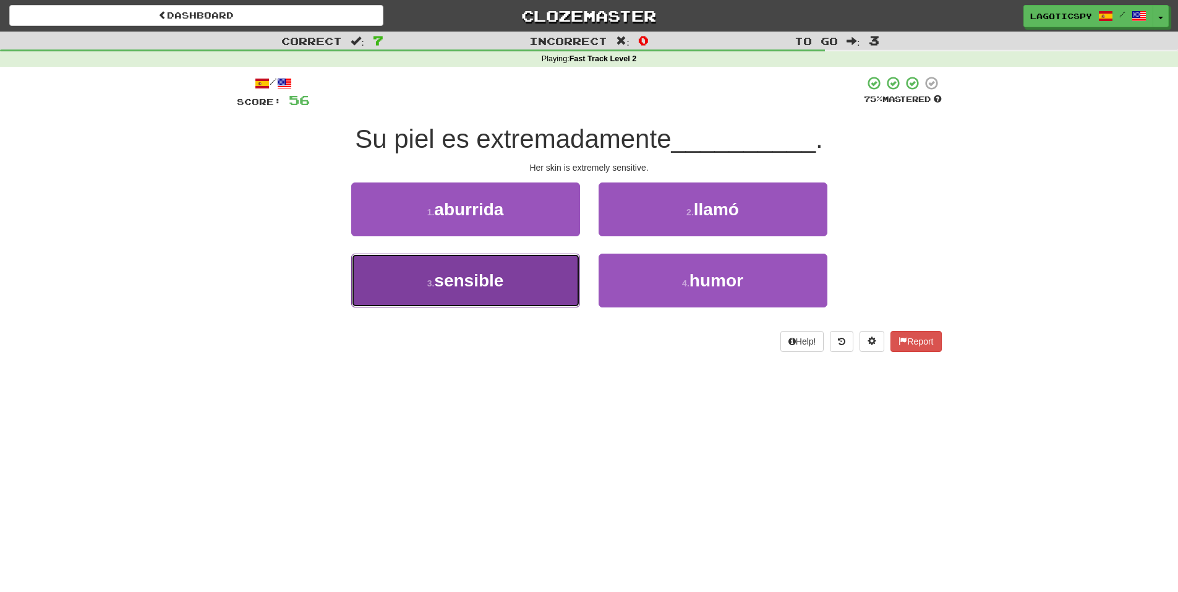
click at [535, 265] on button "3 . sensible" at bounding box center [465, 281] width 229 height 54
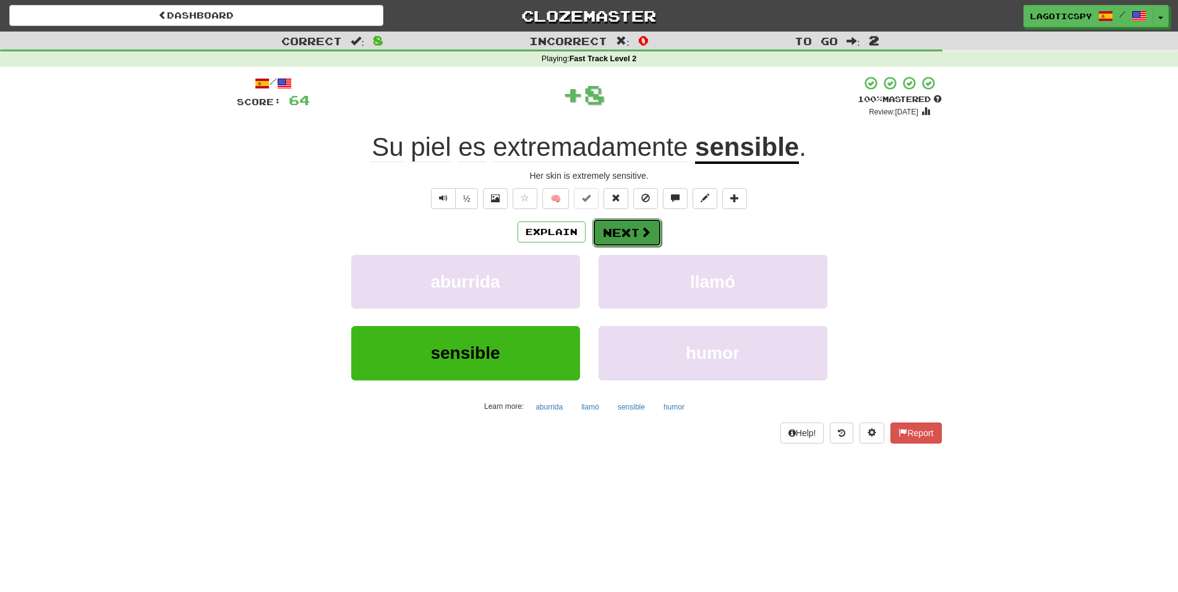
click at [657, 226] on button "Next" at bounding box center [627, 232] width 69 height 28
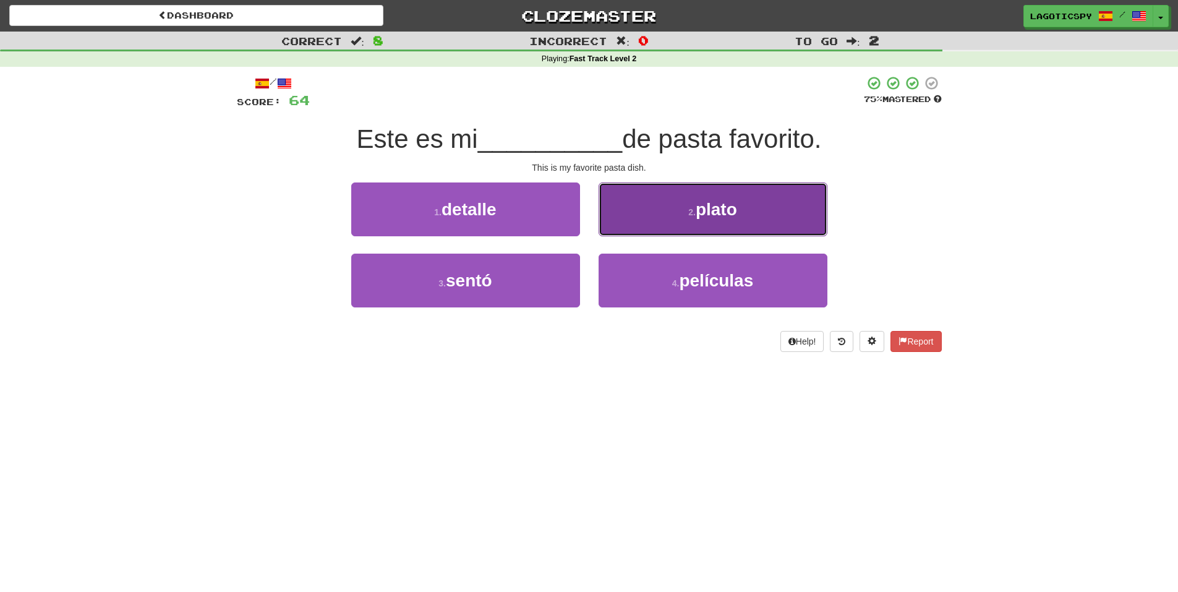
click at [659, 217] on button "2 . plato" at bounding box center [713, 209] width 229 height 54
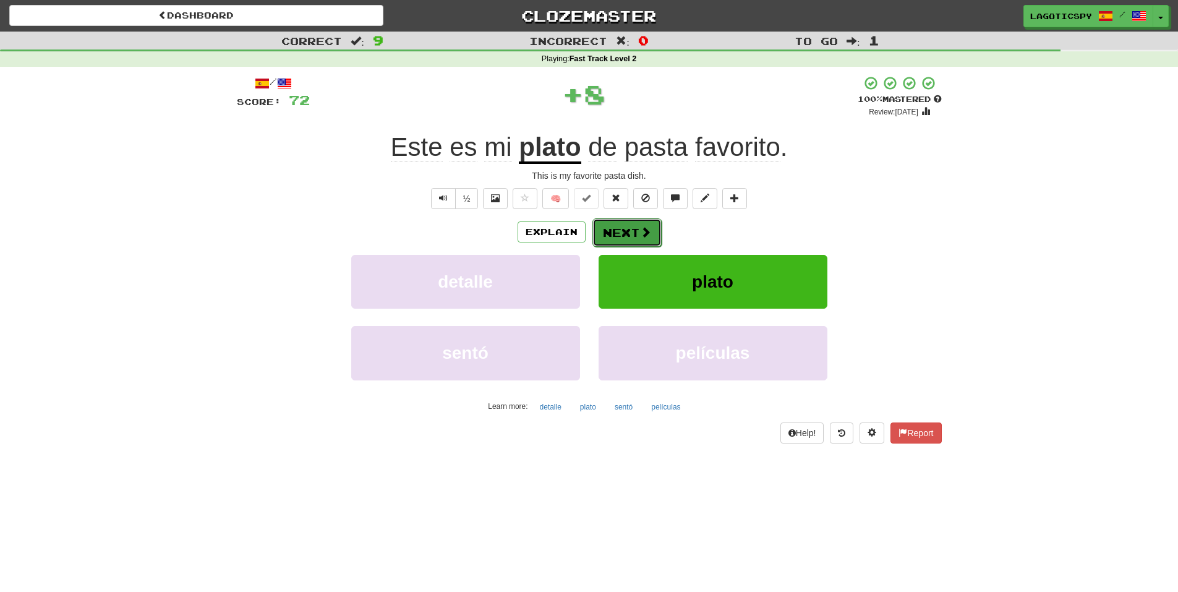
click at [630, 221] on button "Next" at bounding box center [627, 232] width 69 height 28
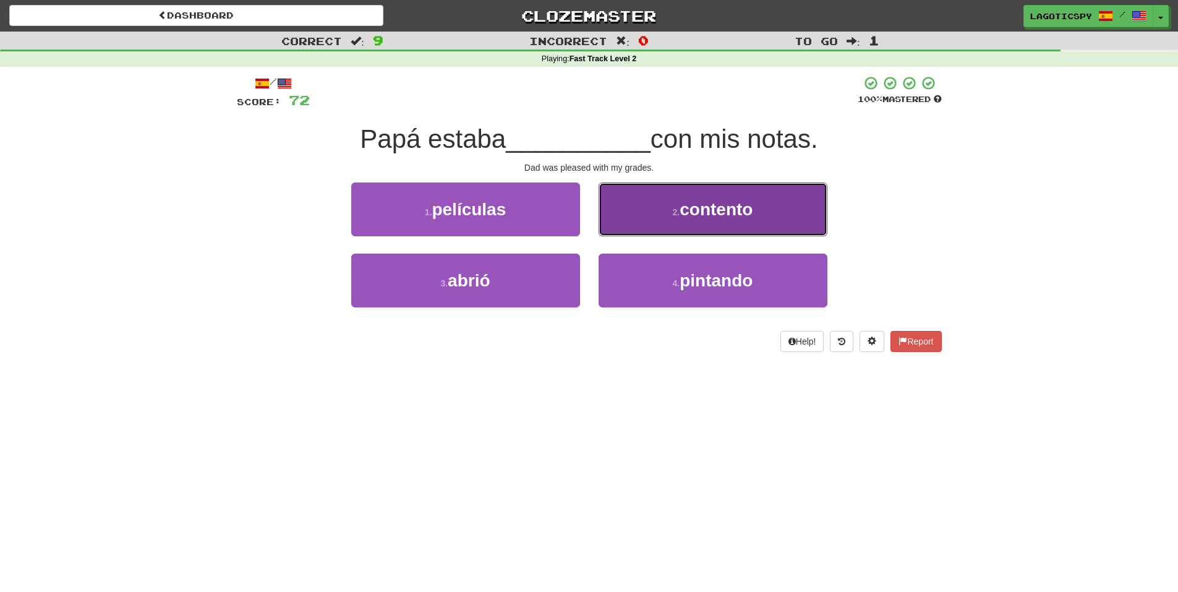
click at [633, 221] on button "2 . contento" at bounding box center [713, 209] width 229 height 54
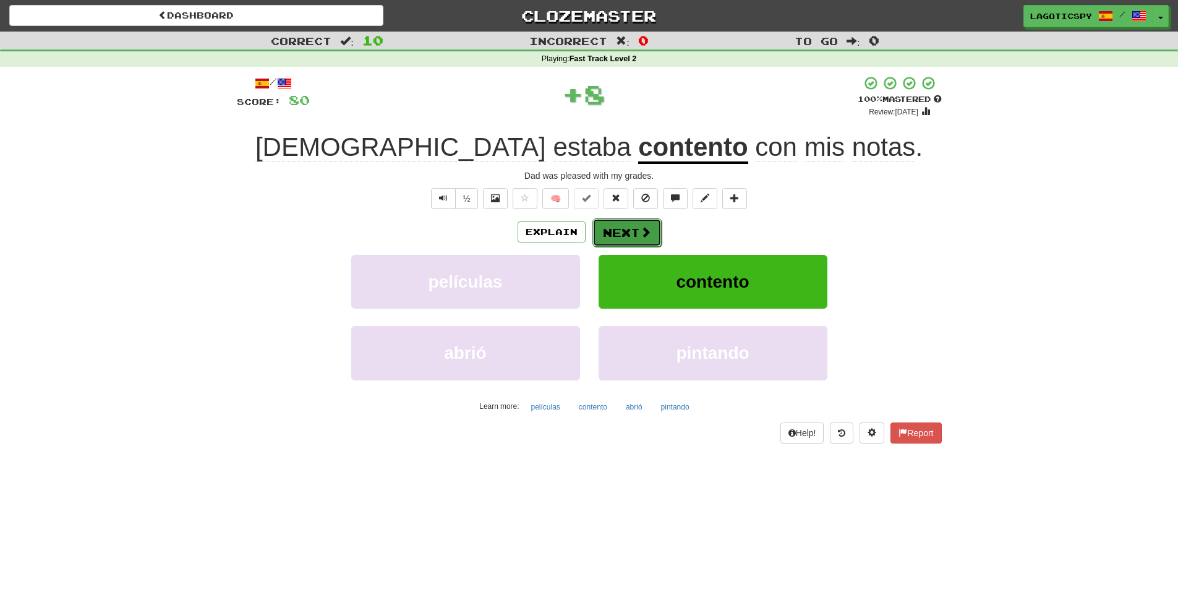
click at [633, 223] on button "Next" at bounding box center [627, 232] width 69 height 28
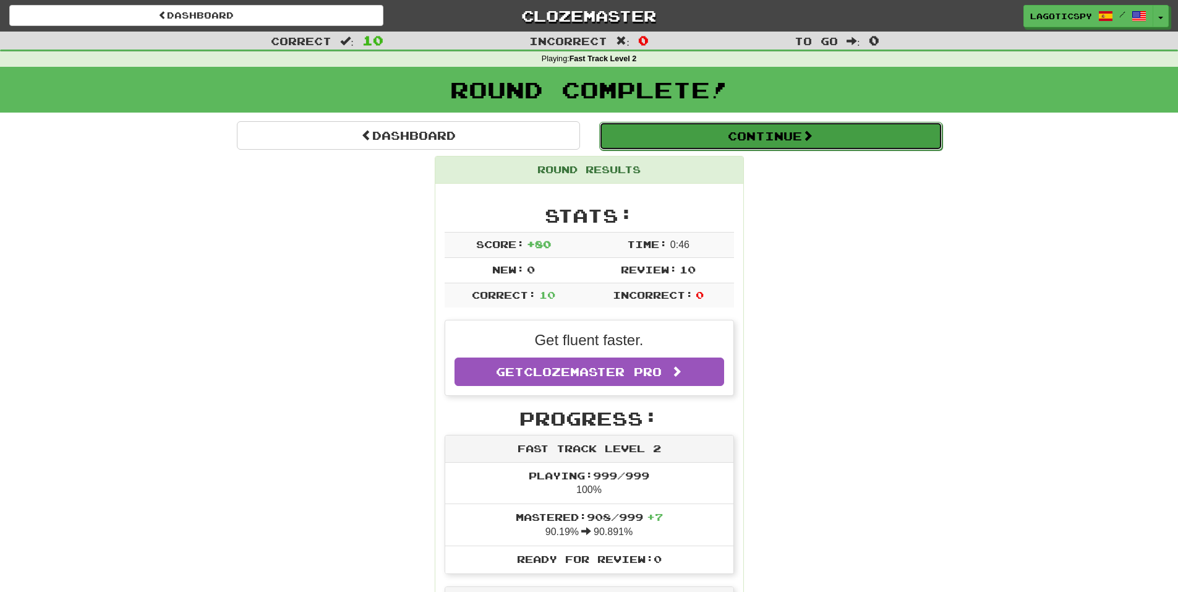
click at [747, 133] on button "Continue" at bounding box center [770, 136] width 343 height 28
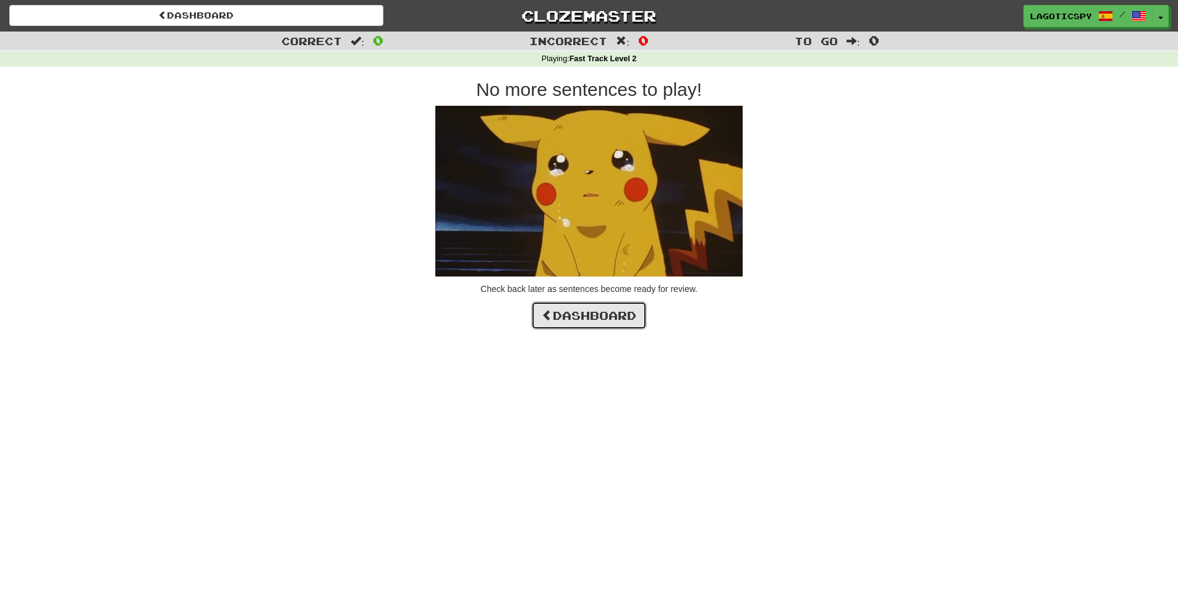
click at [588, 321] on link "Dashboard" at bounding box center [589, 315] width 116 height 28
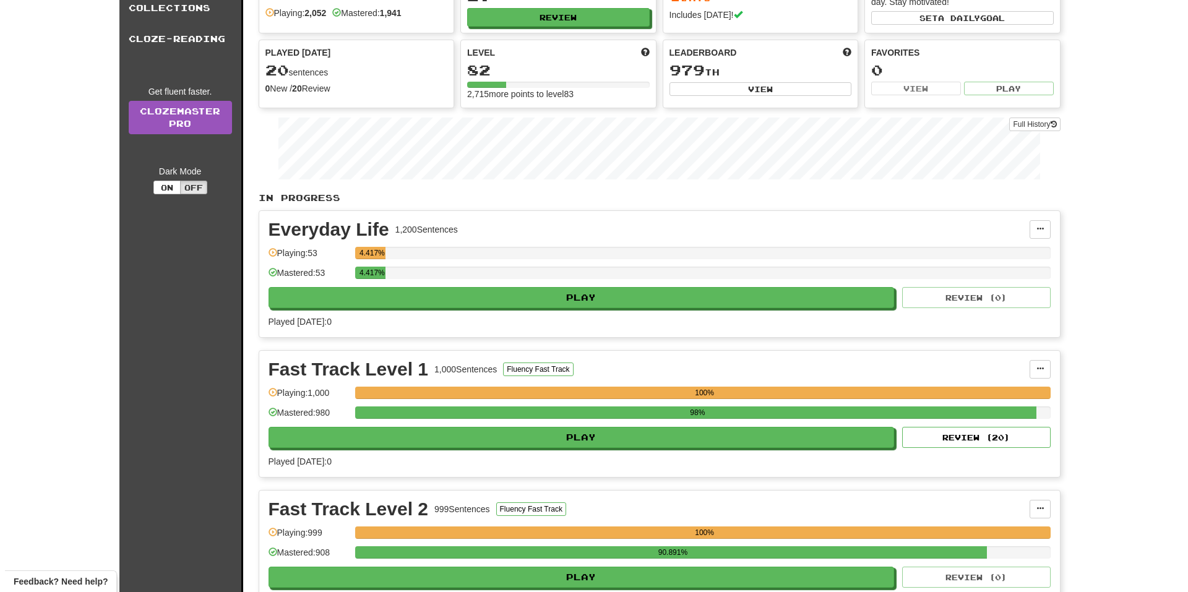
scroll to position [124, 0]
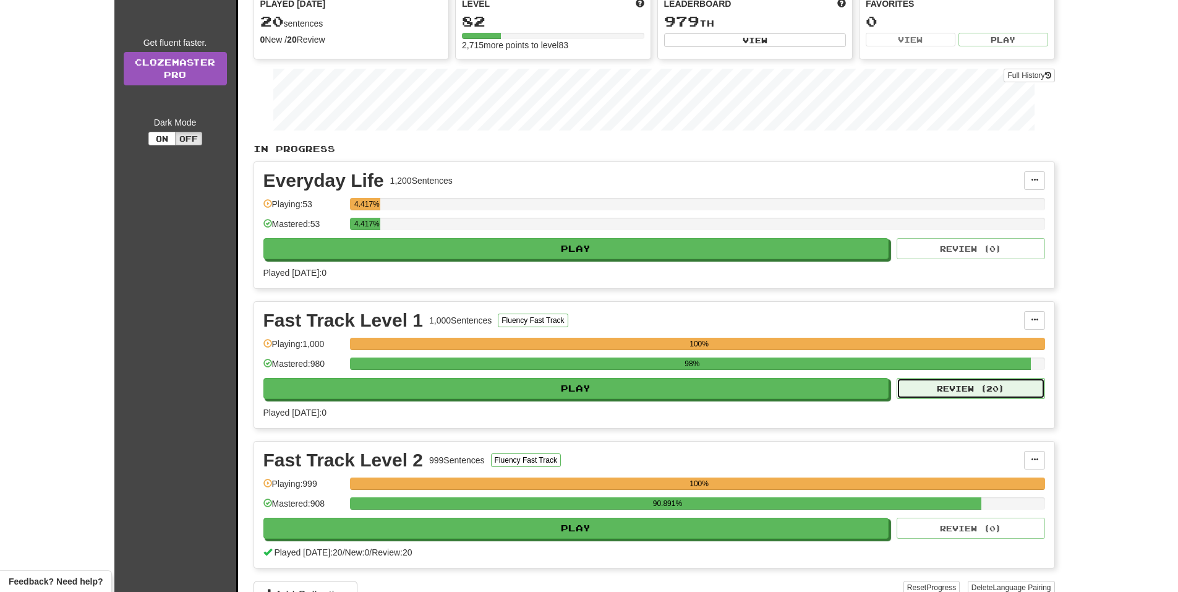
click at [954, 380] on button "Review ( 20 )" at bounding box center [971, 388] width 148 height 21
select select "**"
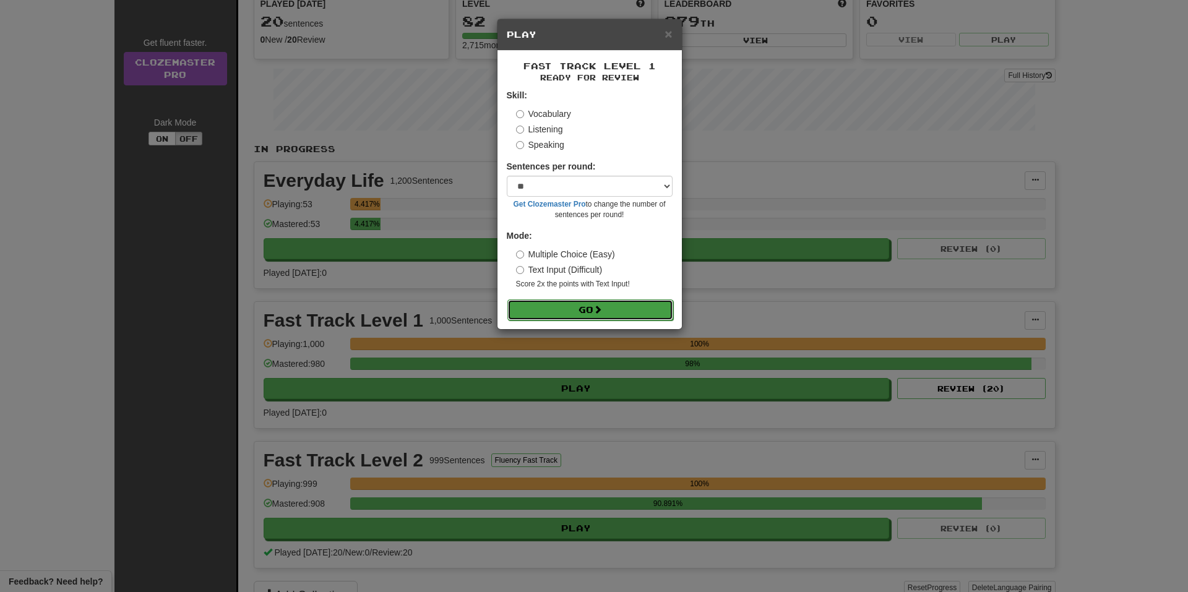
click at [654, 318] on button "Go" at bounding box center [590, 309] width 166 height 21
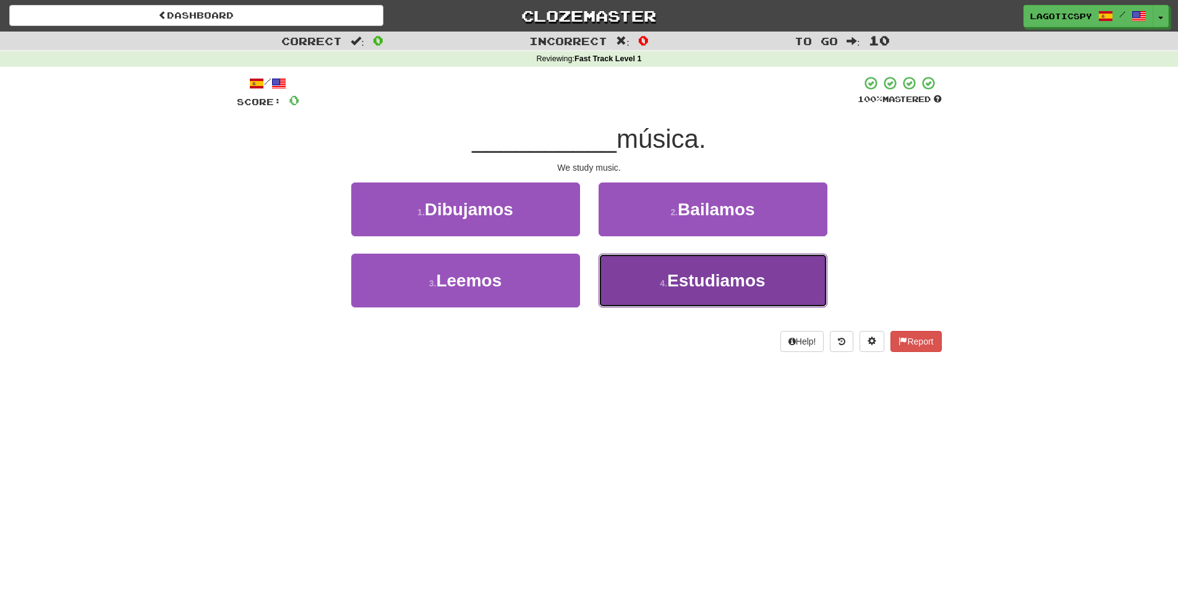
click at [718, 276] on span "Estudiamos" at bounding box center [716, 280] width 98 height 19
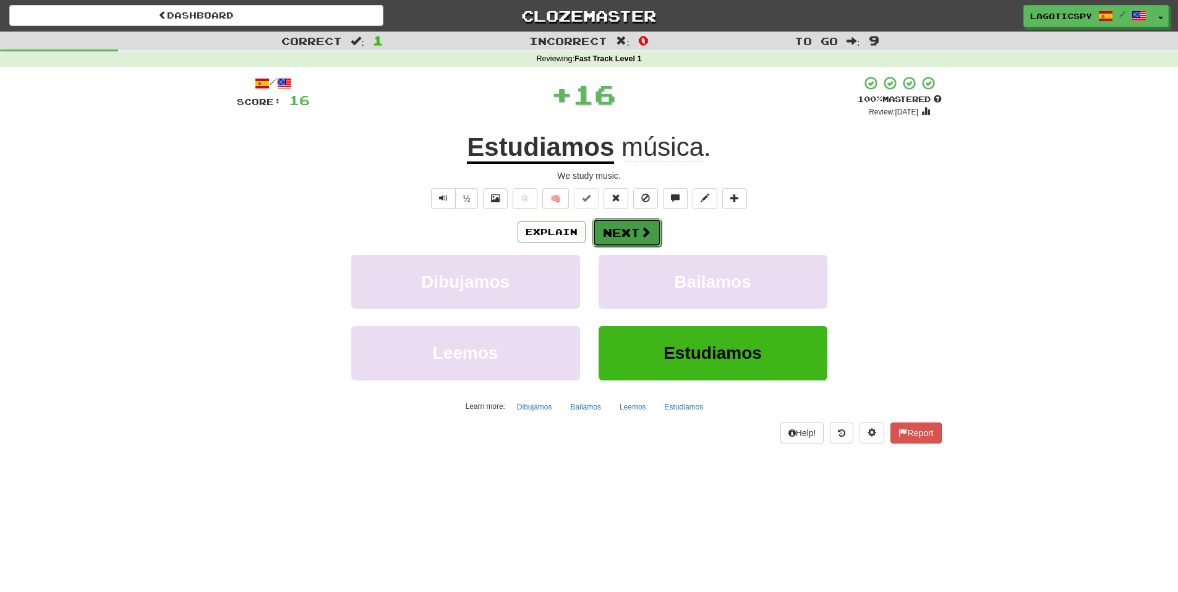
click at [653, 242] on button "Next" at bounding box center [627, 232] width 69 height 28
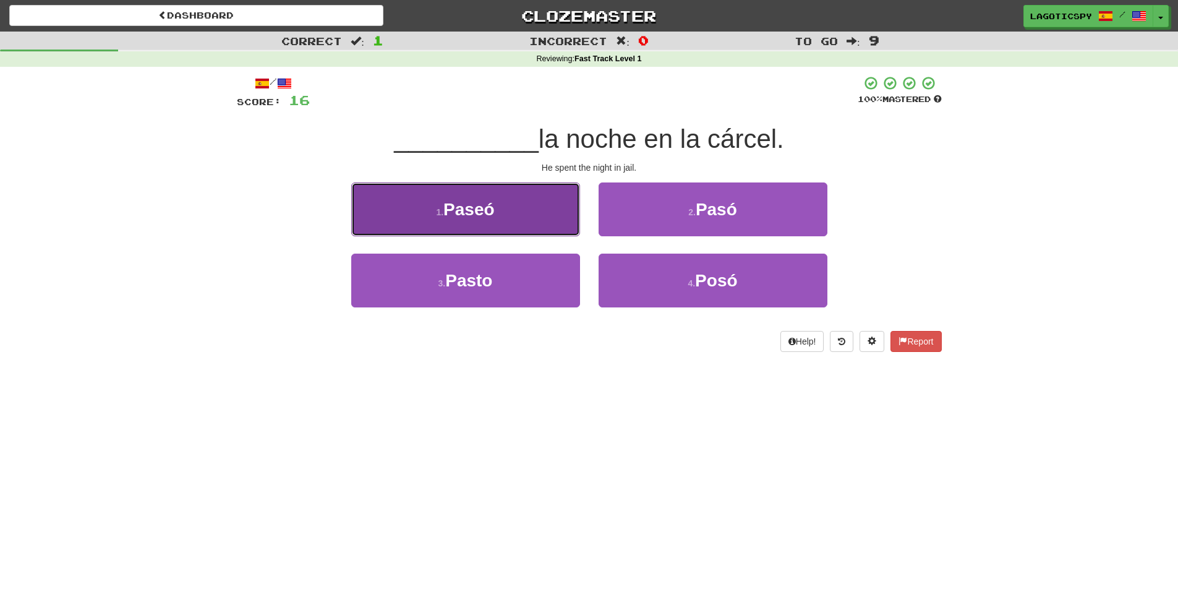
click at [491, 207] on span "Paseó" at bounding box center [469, 209] width 51 height 19
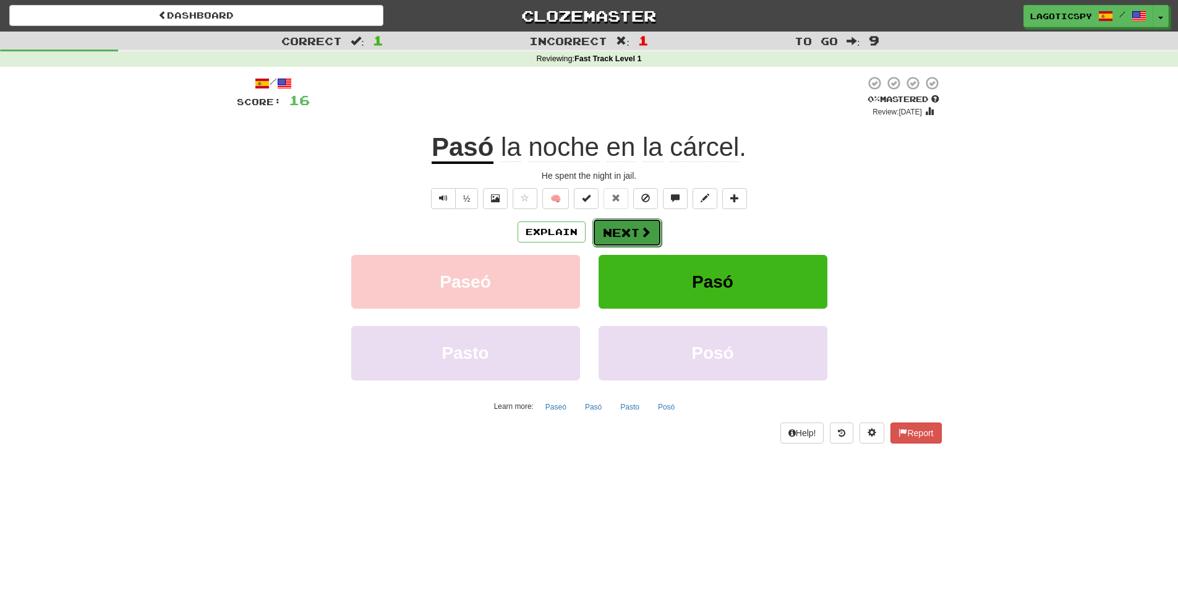
click at [624, 227] on button "Next" at bounding box center [627, 232] width 69 height 28
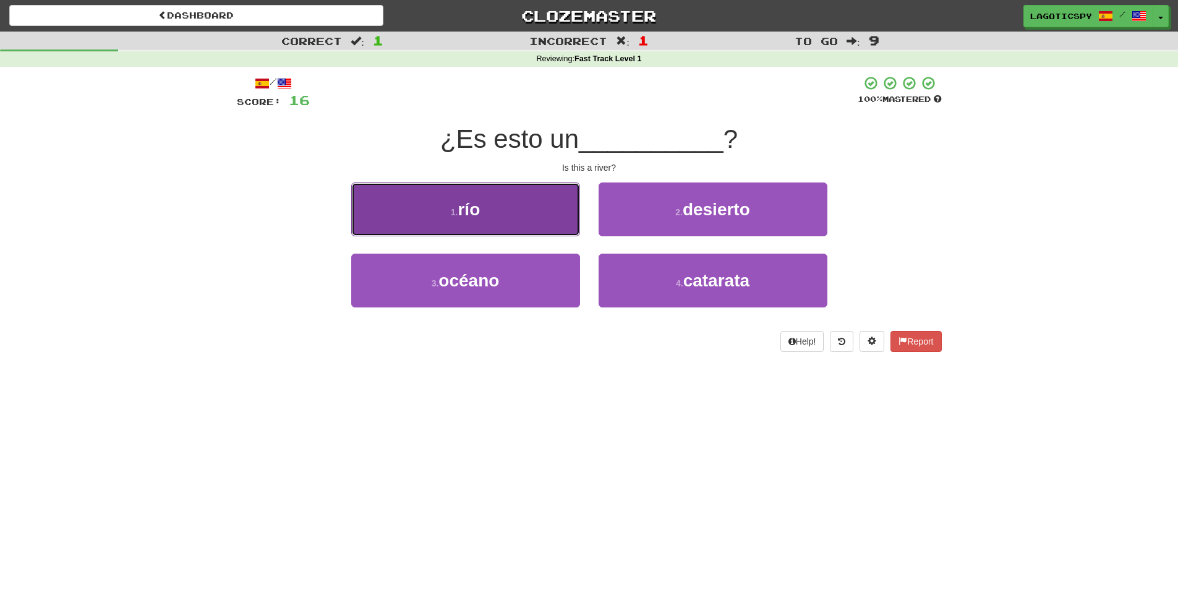
click at [530, 225] on button "1 . río" at bounding box center [465, 209] width 229 height 54
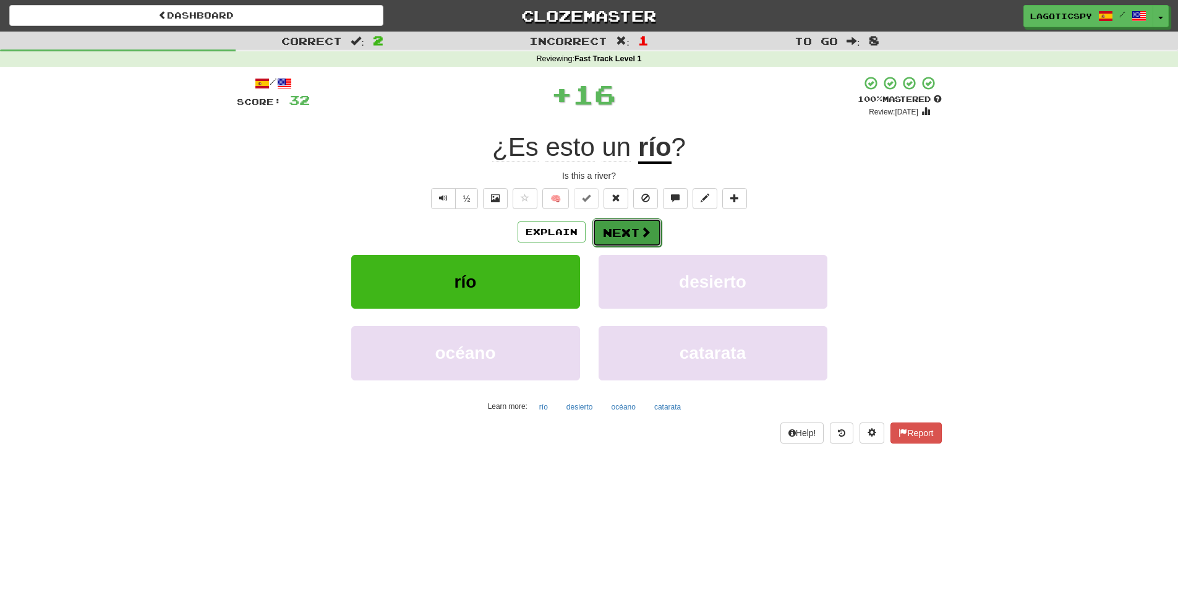
click at [646, 232] on span at bounding box center [645, 231] width 11 height 11
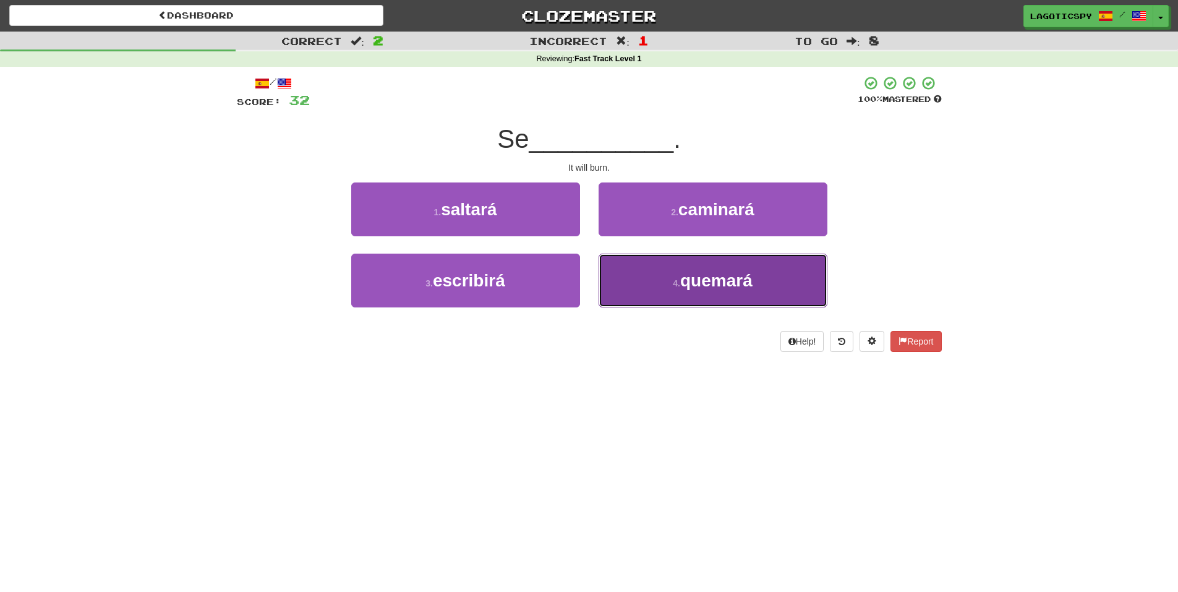
click at [650, 277] on button "4 . quemará" at bounding box center [713, 281] width 229 height 54
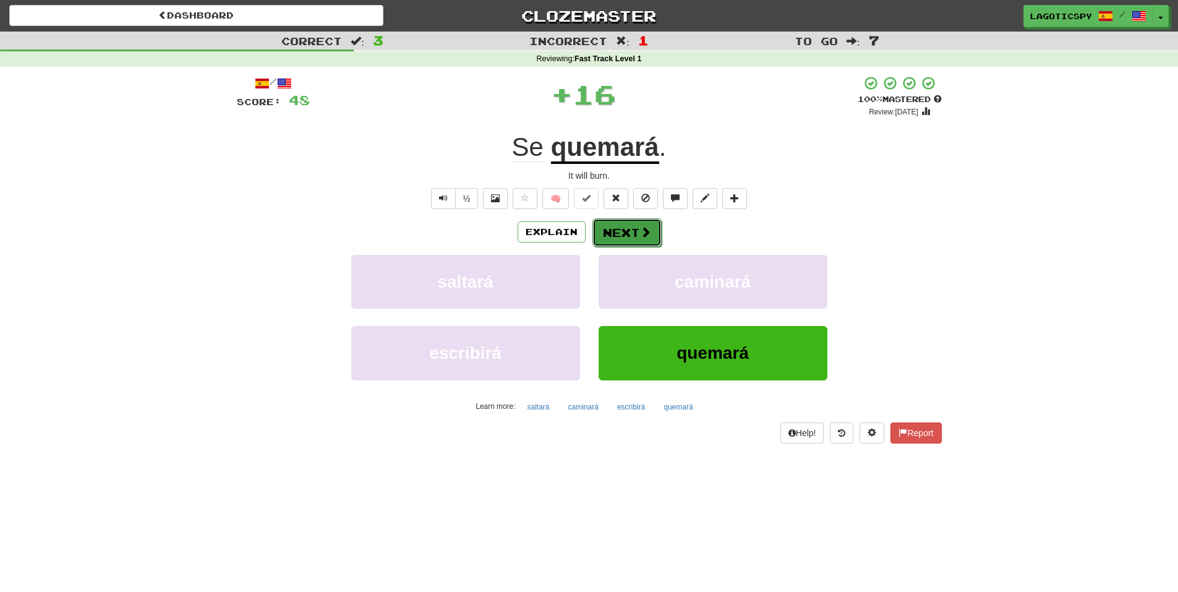
click at [635, 235] on button "Next" at bounding box center [627, 232] width 69 height 28
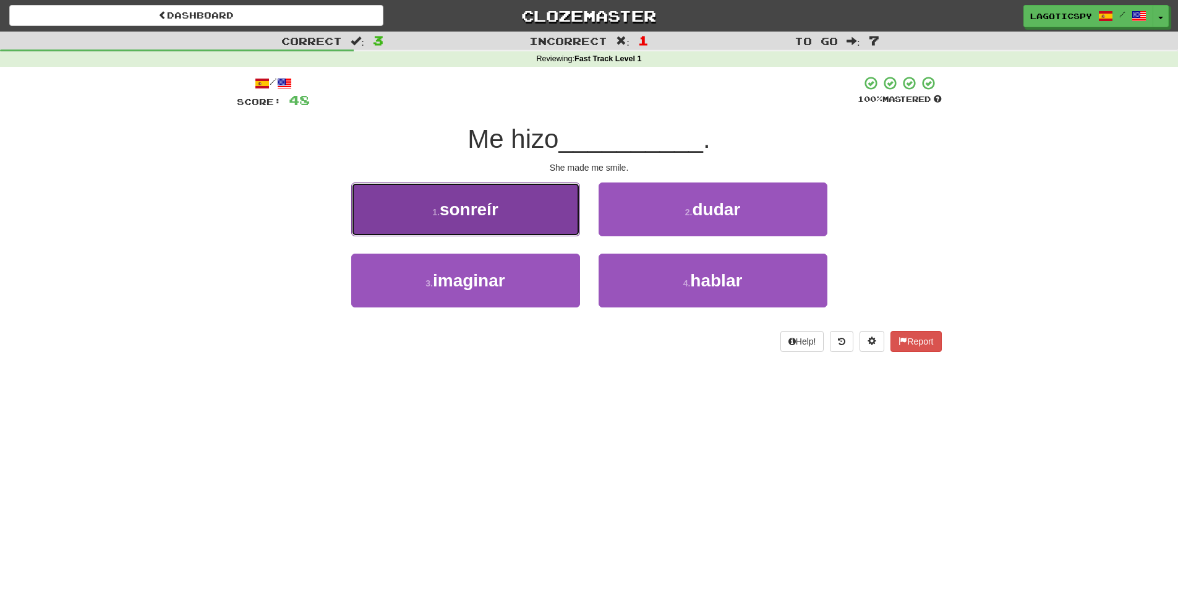
click at [471, 213] on span "sonreír" at bounding box center [469, 209] width 59 height 19
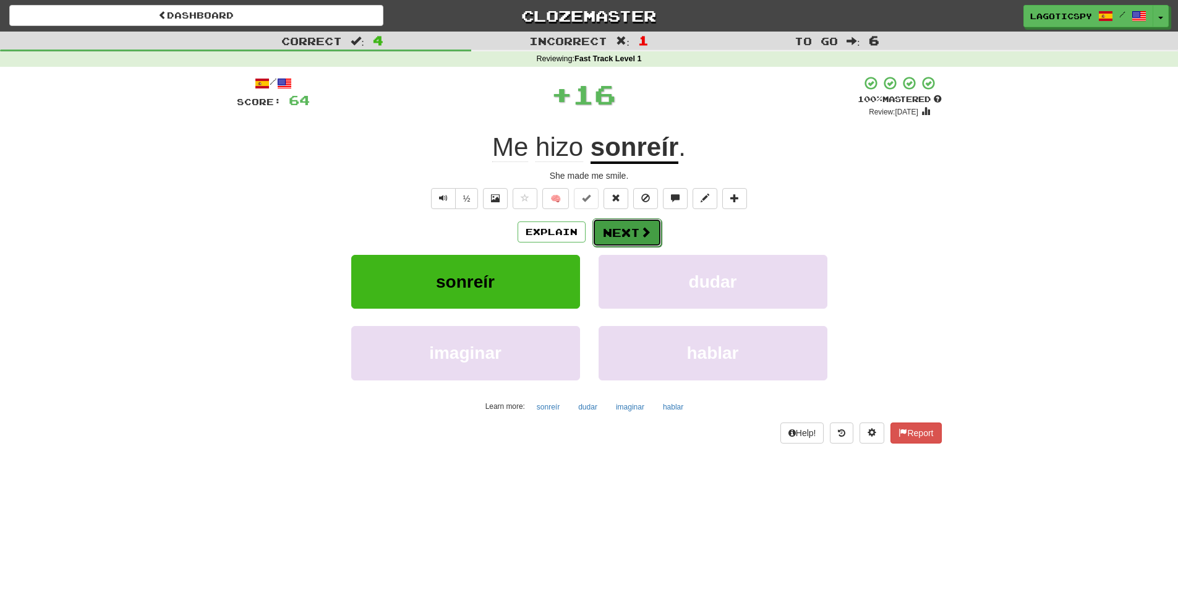
click at [619, 231] on button "Next" at bounding box center [627, 232] width 69 height 28
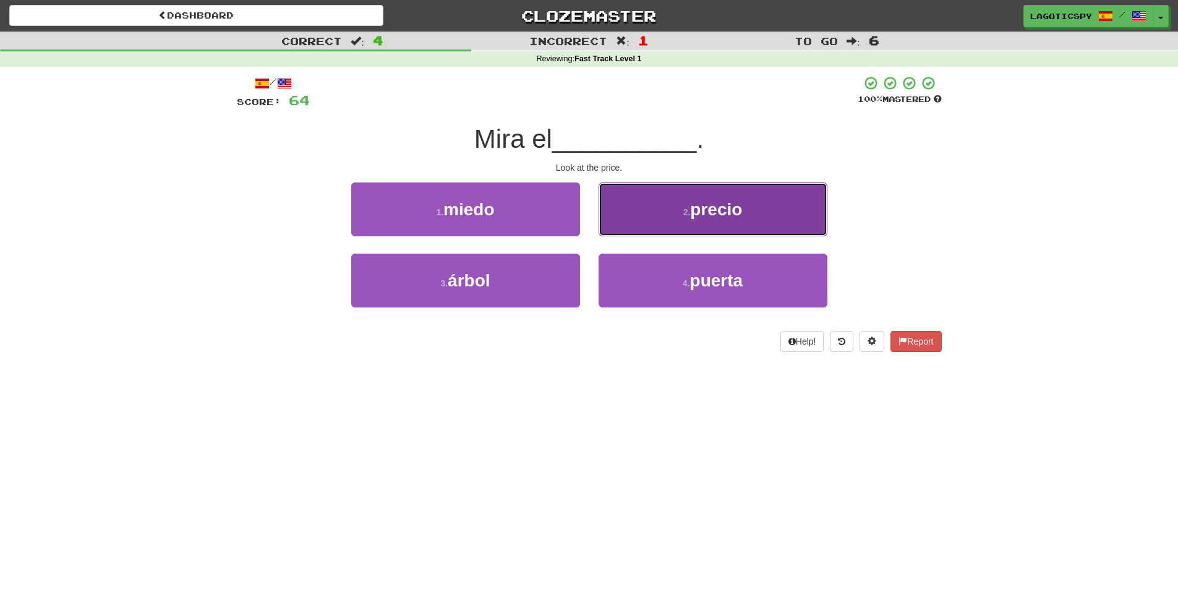
click at [623, 231] on button "2 . precio" at bounding box center [713, 209] width 229 height 54
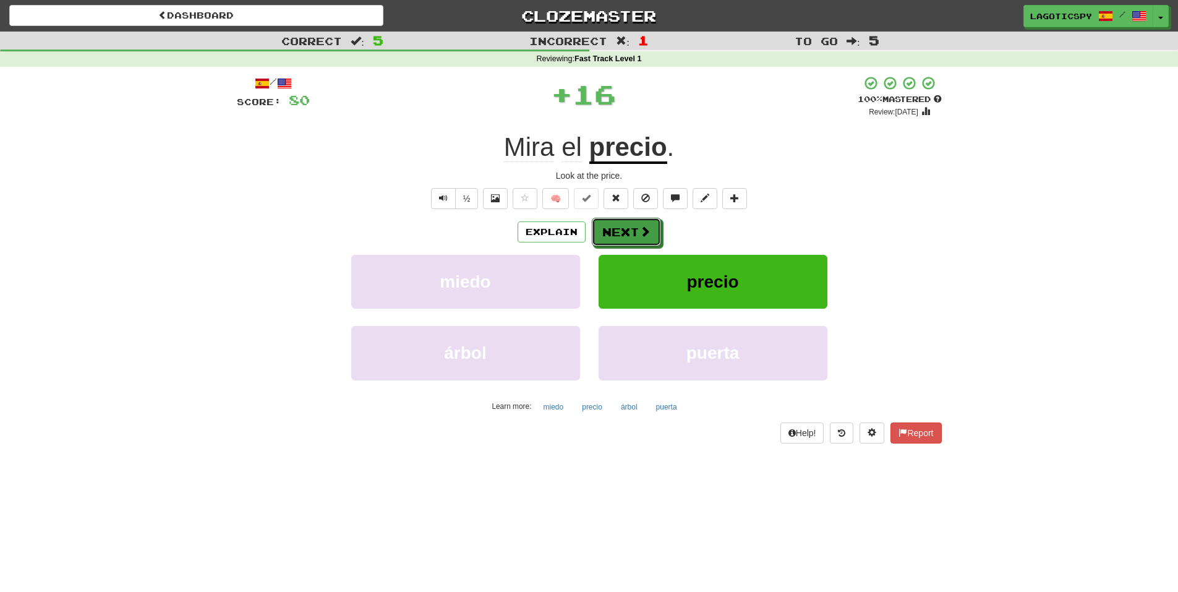
click at [623, 231] on button "Next" at bounding box center [626, 232] width 69 height 28
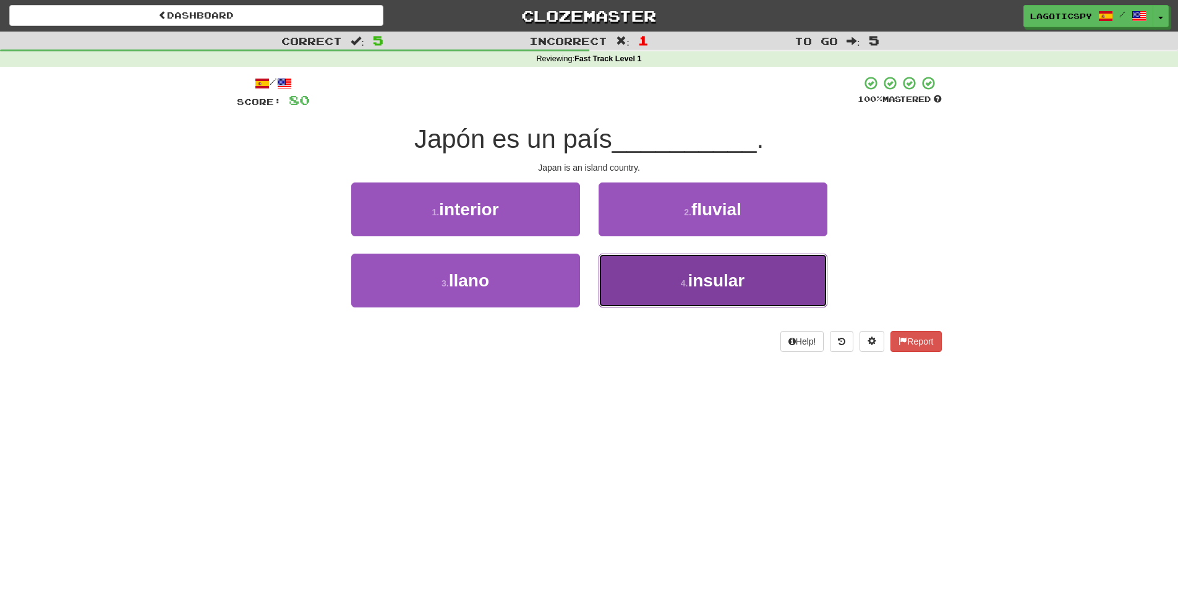
click at [697, 277] on span "insular" at bounding box center [716, 280] width 57 height 19
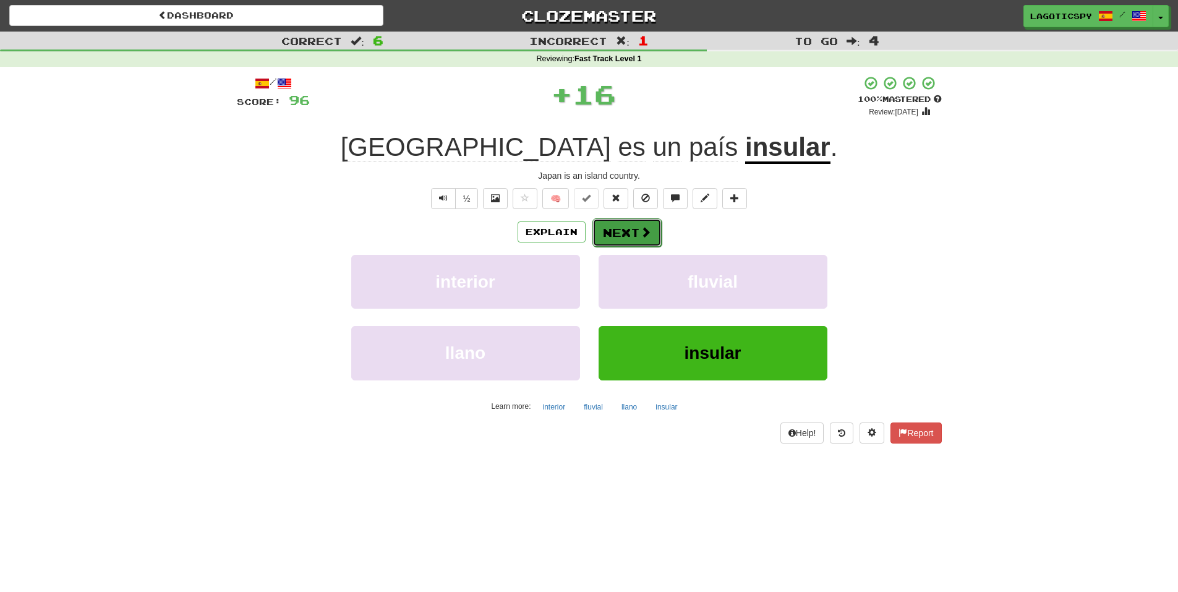
click at [650, 231] on span at bounding box center [645, 231] width 11 height 11
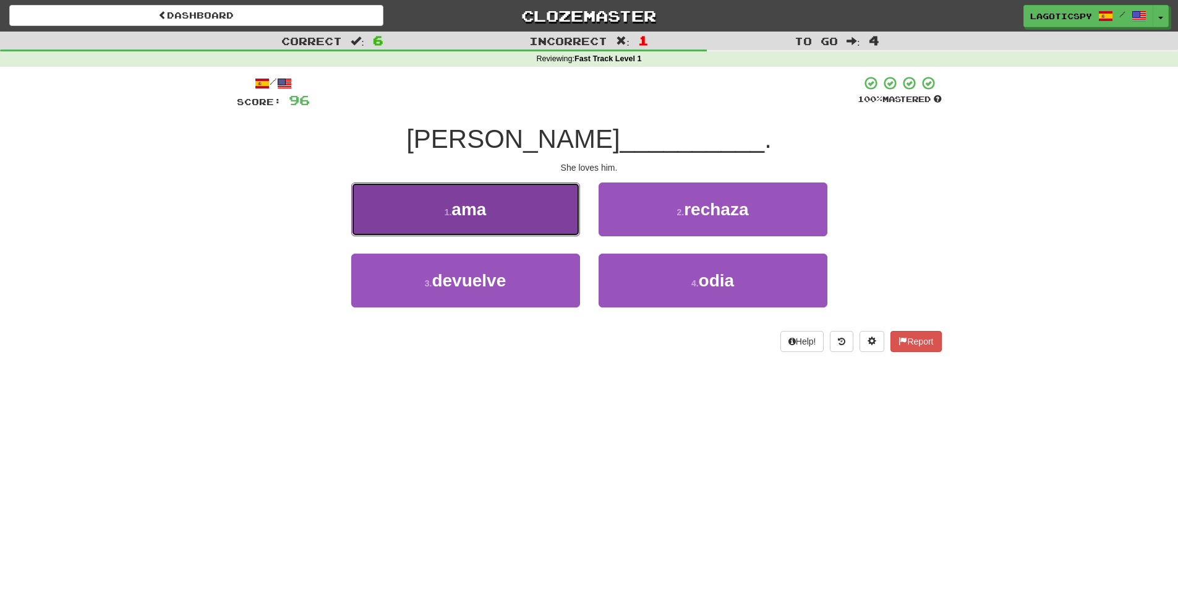
click at [510, 205] on button "1 . ama" at bounding box center [465, 209] width 229 height 54
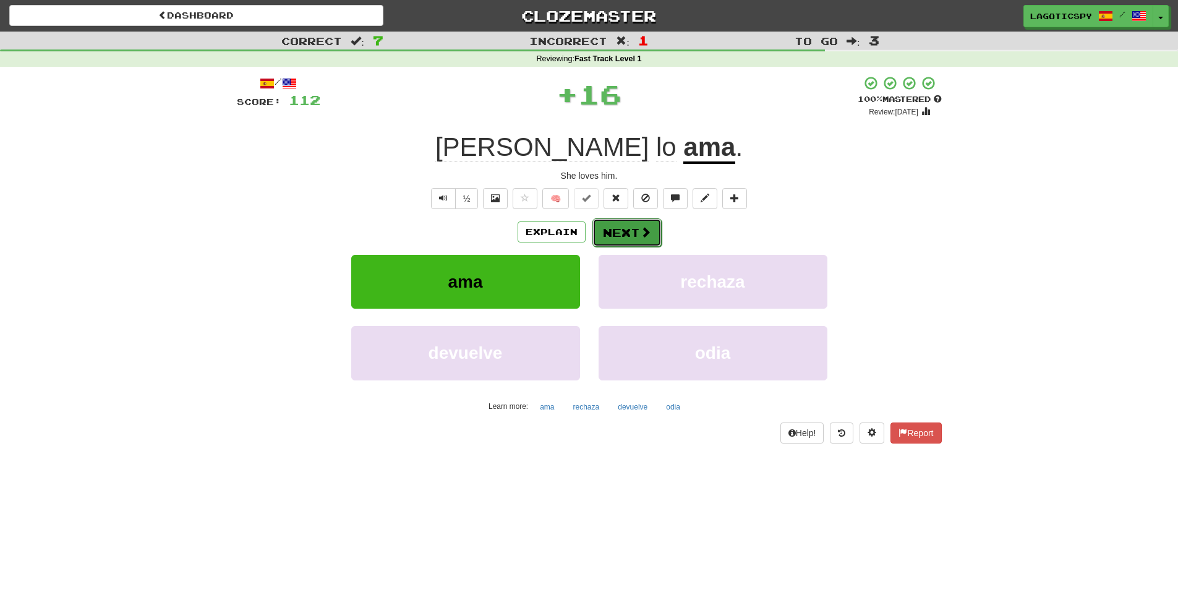
click at [631, 229] on button "Next" at bounding box center [627, 232] width 69 height 28
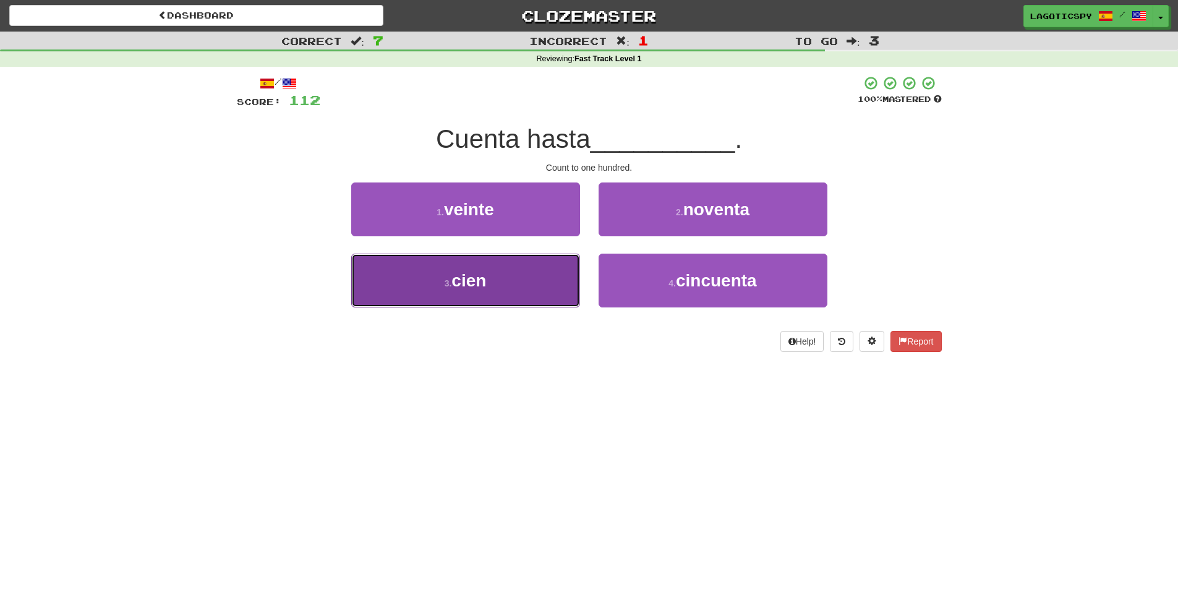
click at [564, 273] on button "3 . cien" at bounding box center [465, 281] width 229 height 54
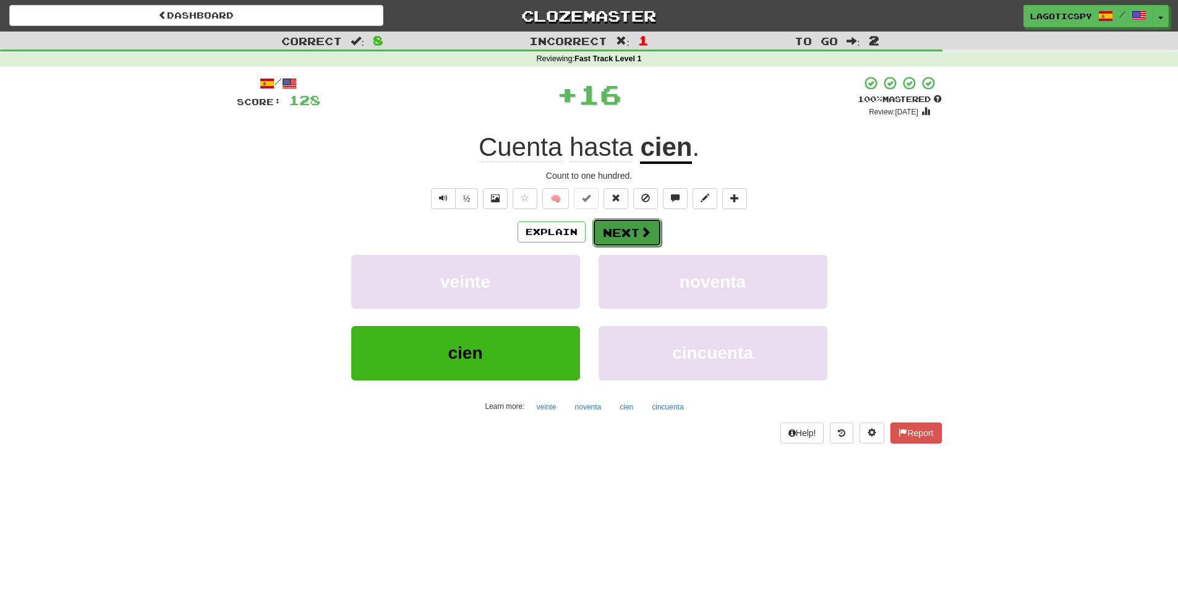
click at [646, 234] on span at bounding box center [645, 231] width 11 height 11
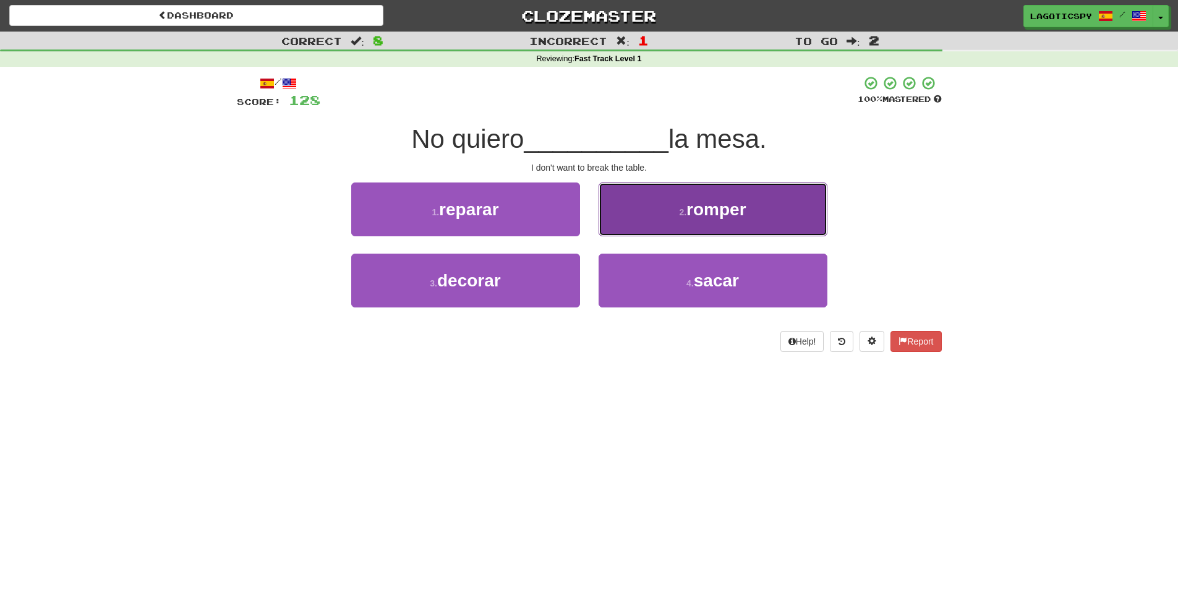
click at [701, 204] on span "romper" at bounding box center [716, 209] width 59 height 19
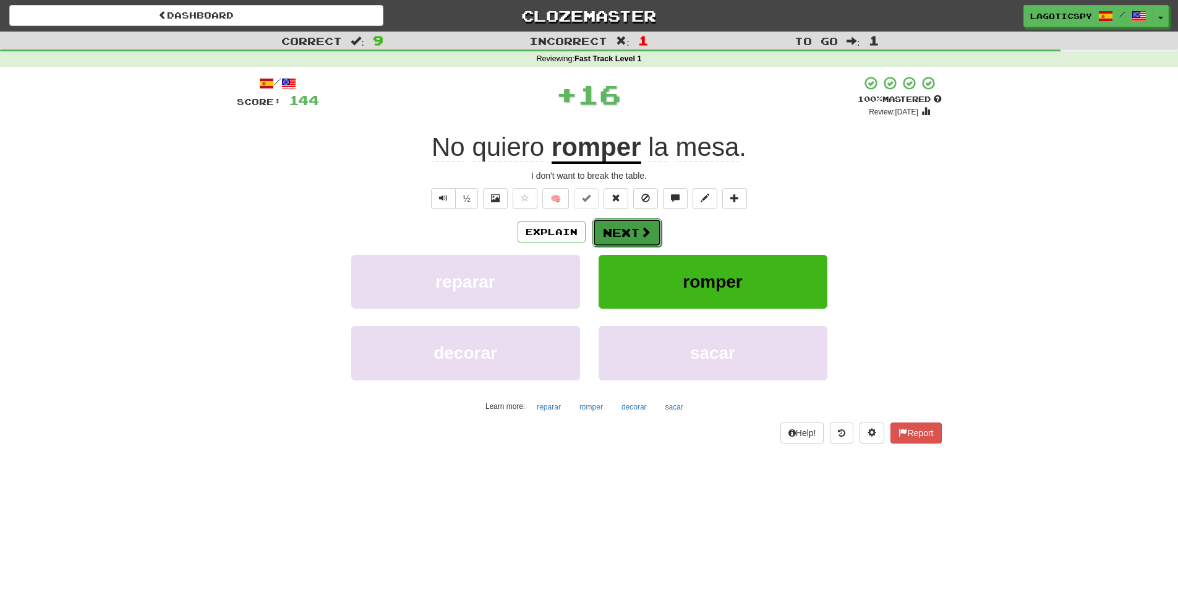
click at [643, 233] on span at bounding box center [645, 231] width 11 height 11
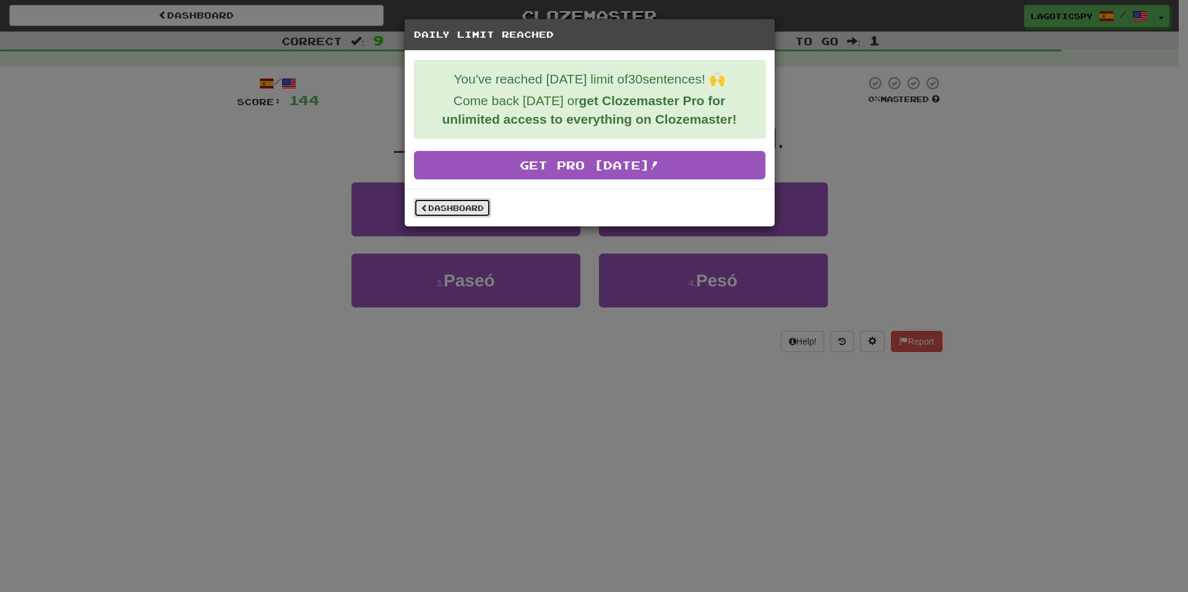
click at [435, 203] on link "Dashboard" at bounding box center [452, 208] width 77 height 19
